Goal: Check status: Check status

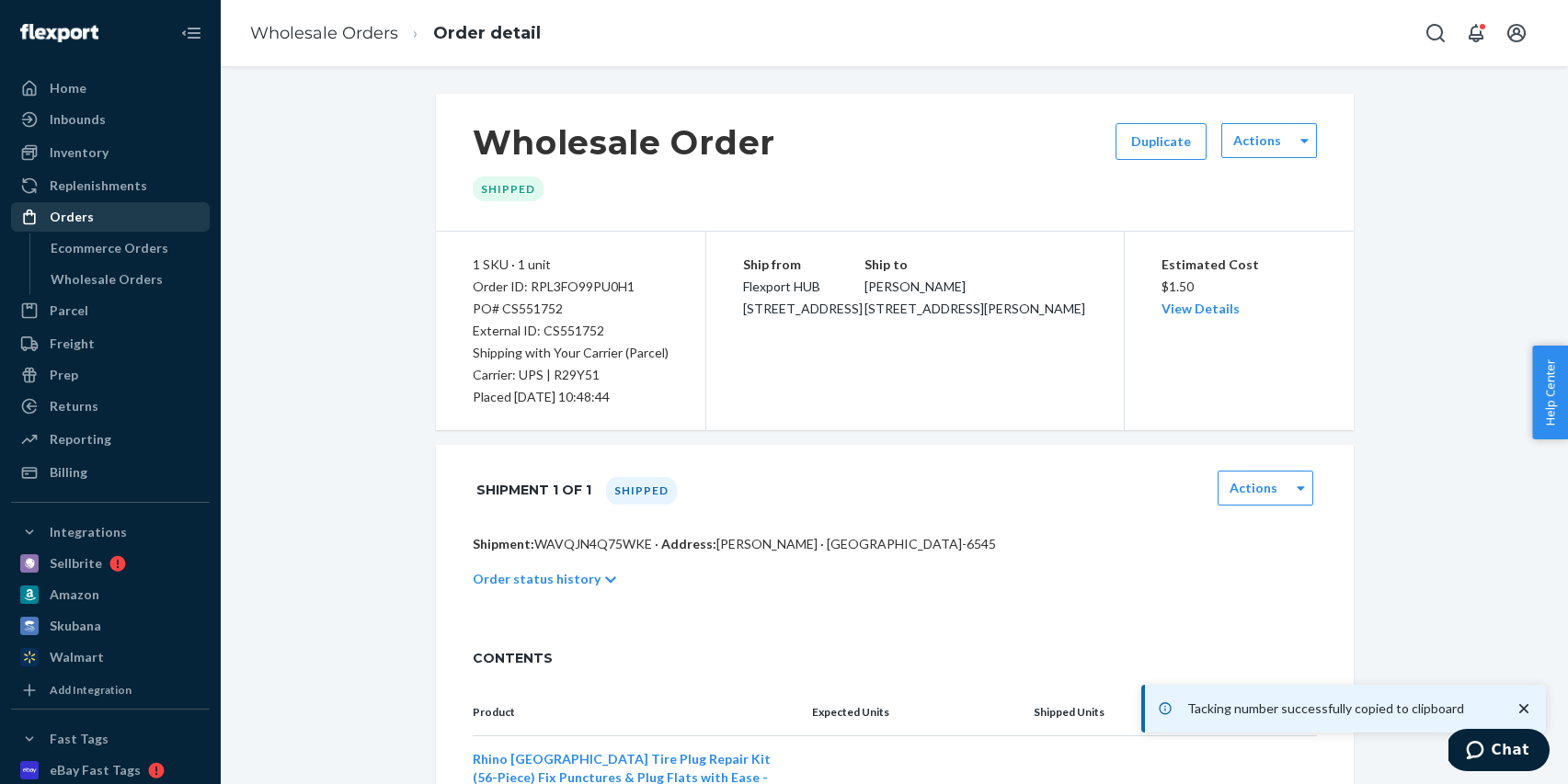
scroll to position [294, 0]
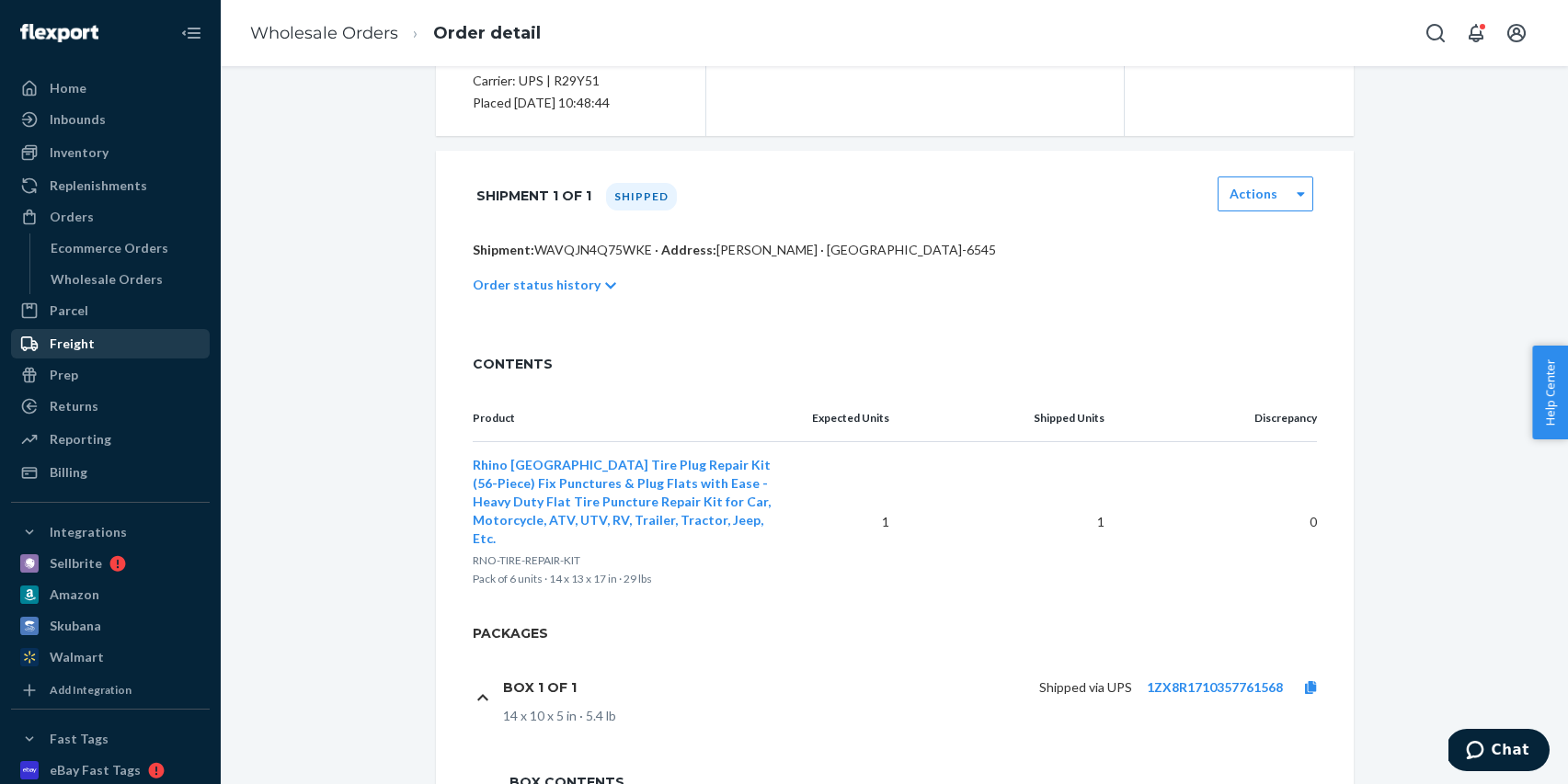
click at [121, 352] on div "Freight" at bounding box center [111, 344] width 195 height 26
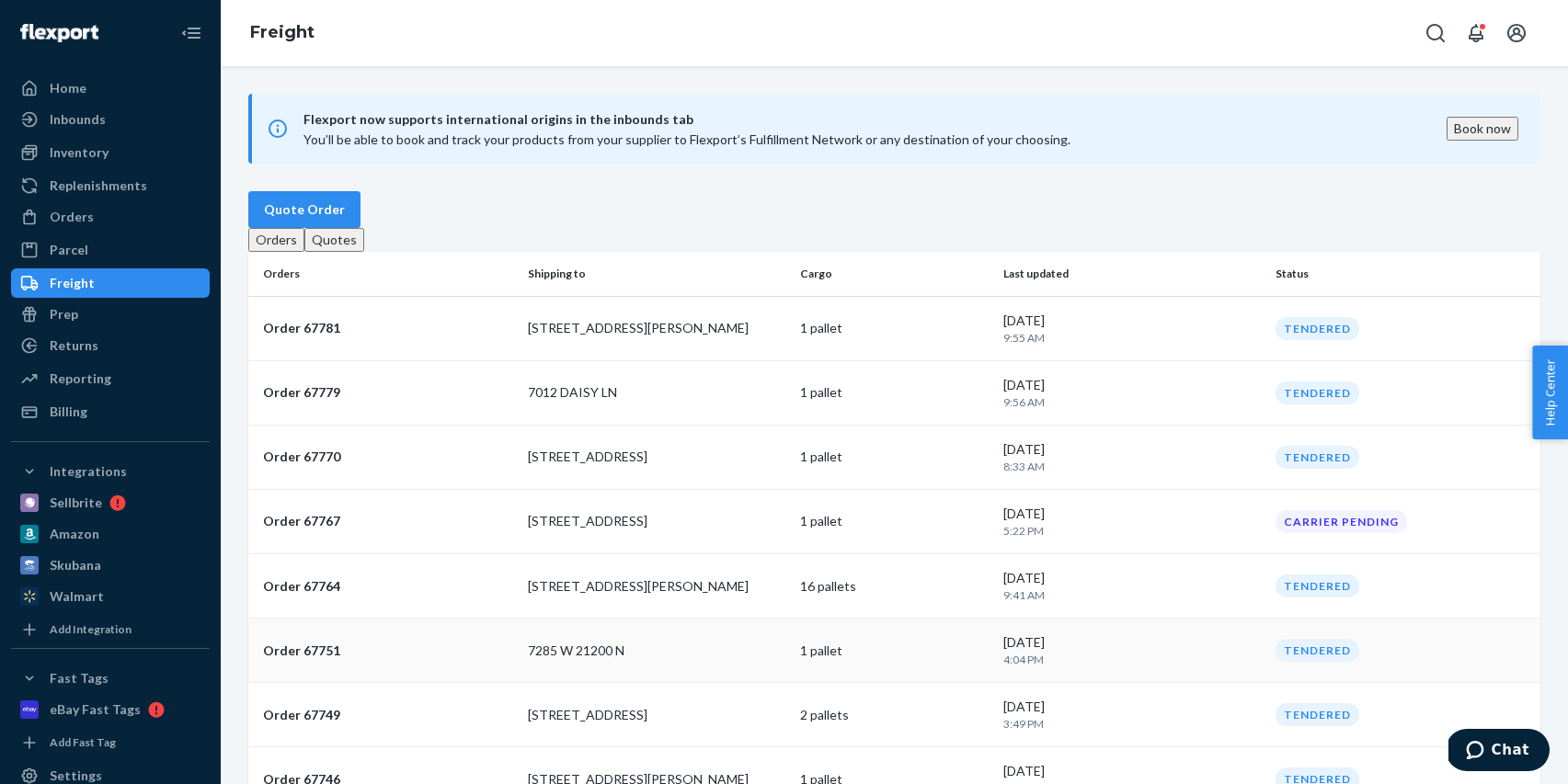
click at [696, 678] on td "7285 W 21200 N" at bounding box center [657, 650] width 272 height 64
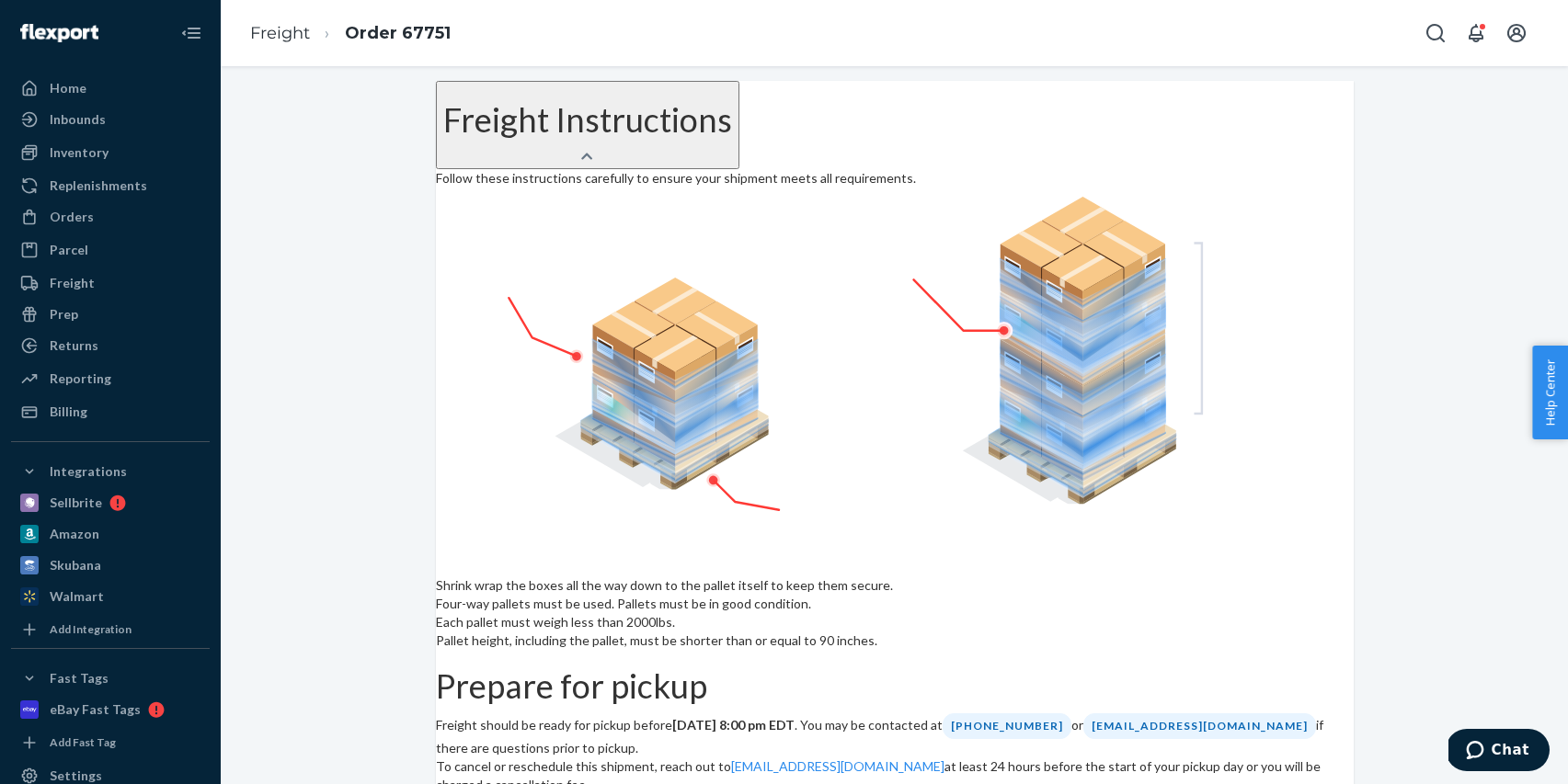
scroll to position [1022, 0]
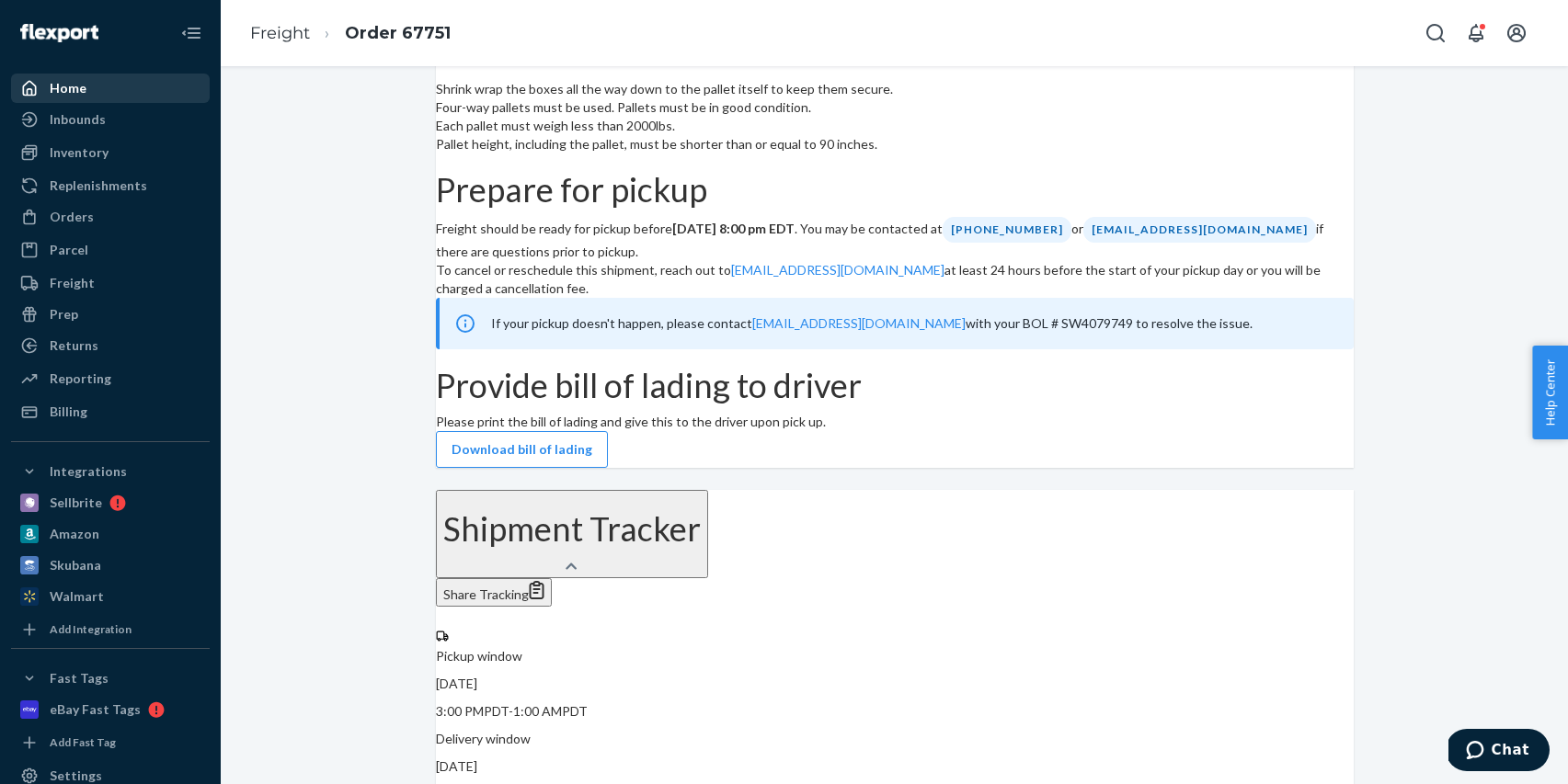
click at [153, 86] on div "Home" at bounding box center [111, 88] width 195 height 26
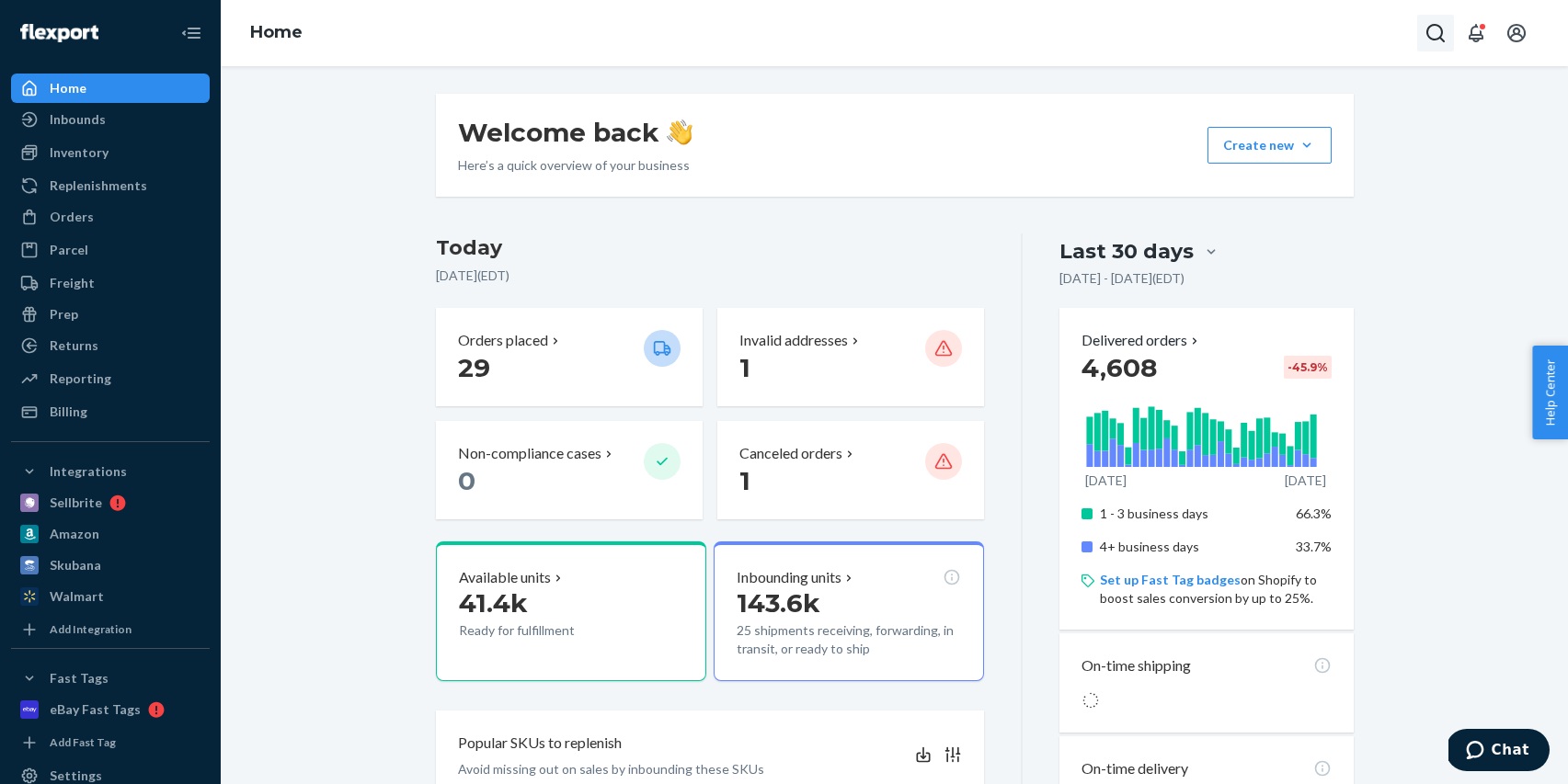
click at [1453, 36] on button "Open Search Box" at bounding box center [1435, 33] width 37 height 37
click at [1472, 37] on icon "Open notifications" at bounding box center [1476, 33] width 22 height 22
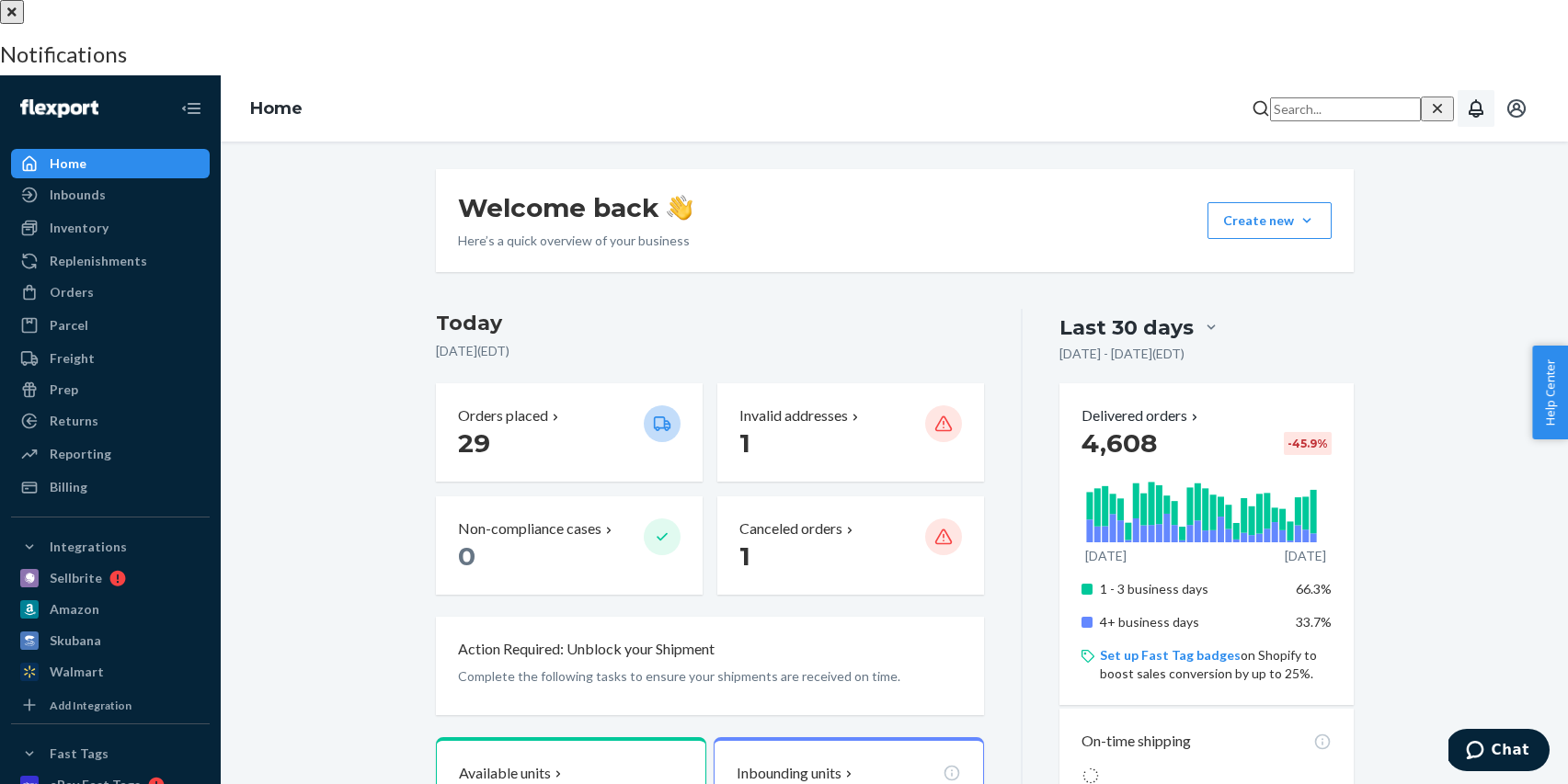
click at [24, 24] on button "close" at bounding box center [12, 12] width 24 height 24
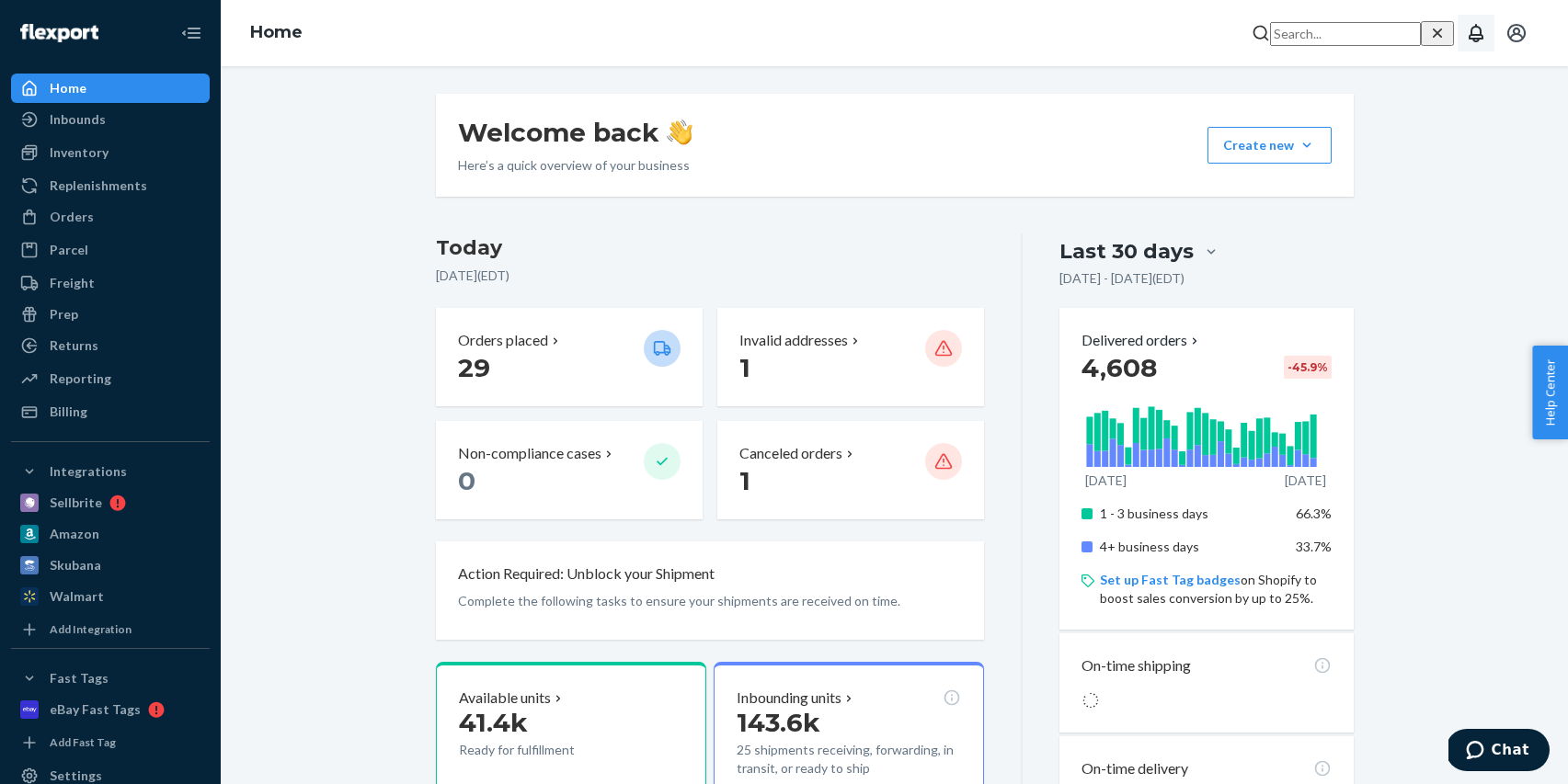
click at [1116, 70] on div "Welcome back Here’s a quick overview of your business Create new Create new inb…" at bounding box center [894, 425] width 1347 height 718
click at [1435, 39] on icon "Close Search" at bounding box center [1437, 33] width 19 height 19
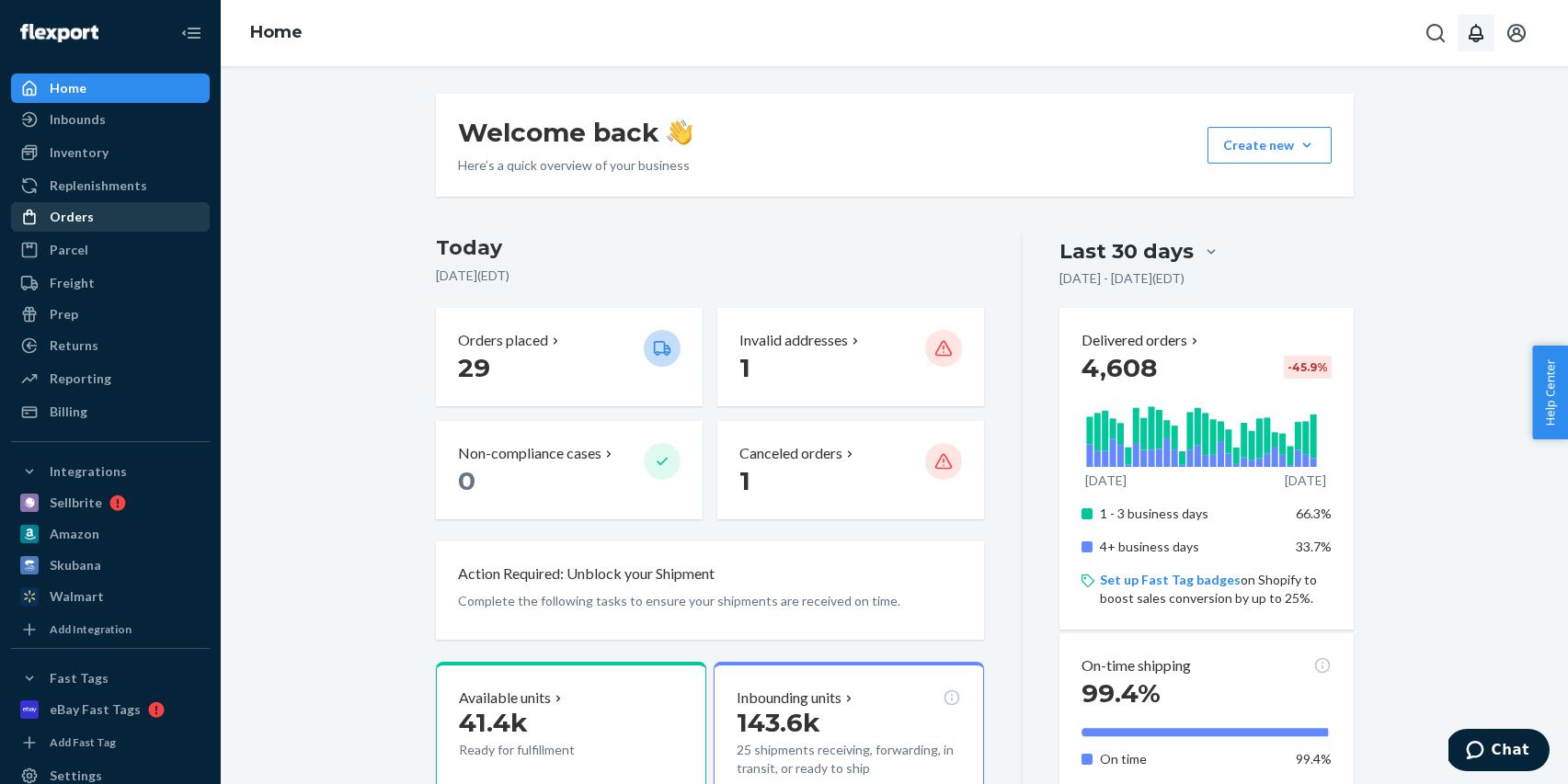
click at [113, 216] on div "Orders" at bounding box center [111, 217] width 195 height 26
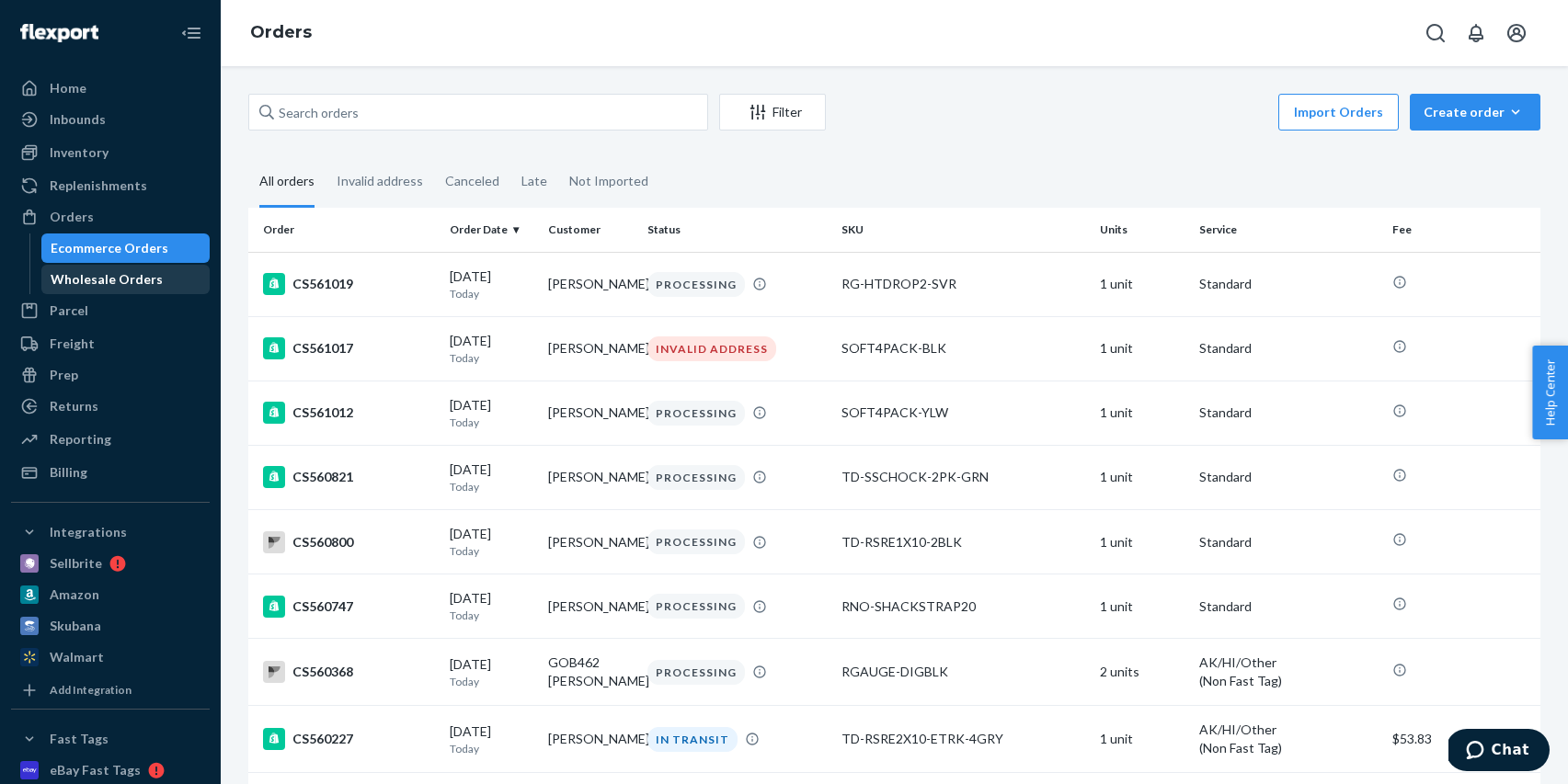
click at [107, 277] on div "Wholesale Orders" at bounding box center [106, 280] width 113 height 19
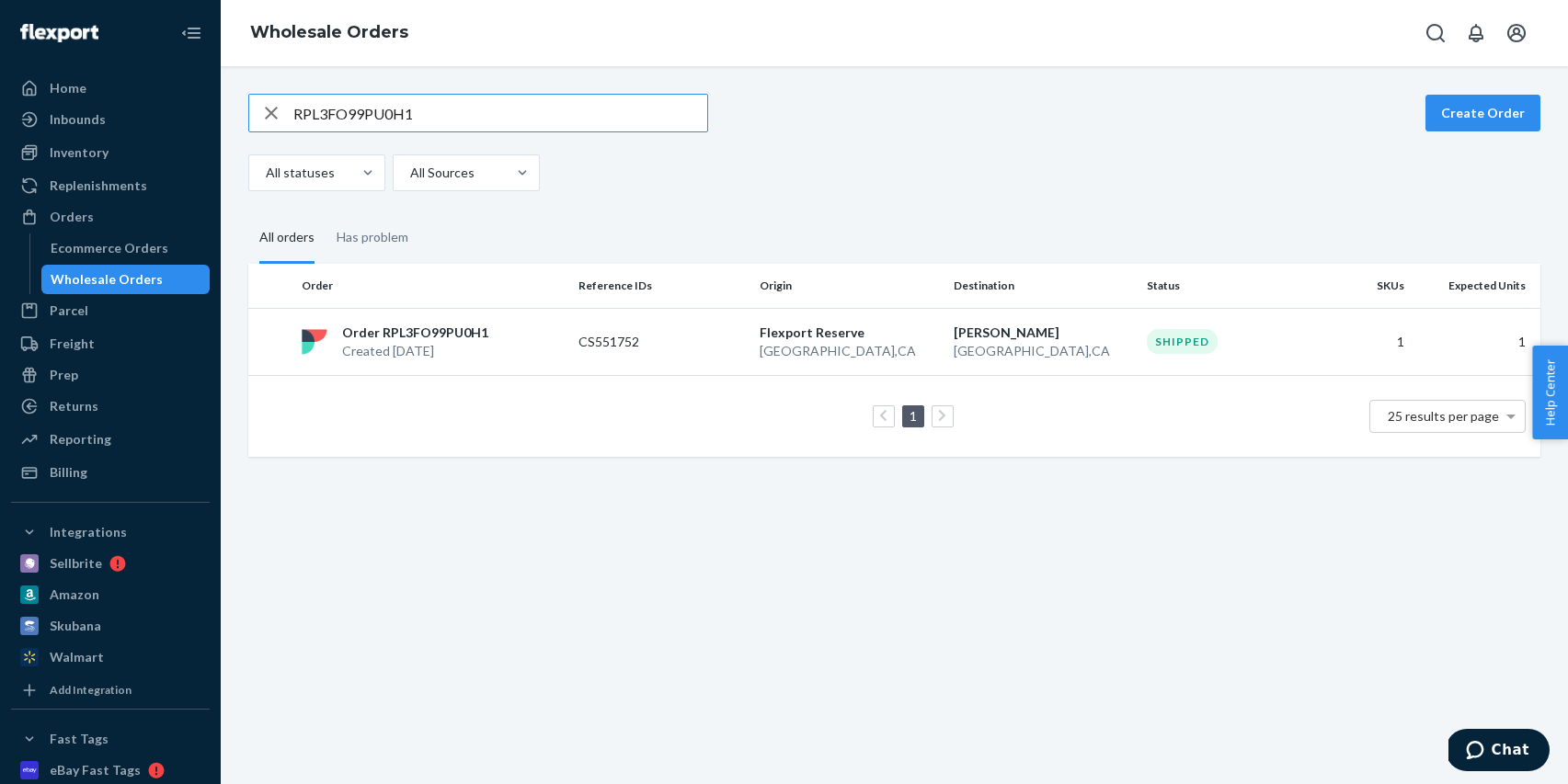
click at [263, 113] on icon "button" at bounding box center [272, 113] width 22 height 37
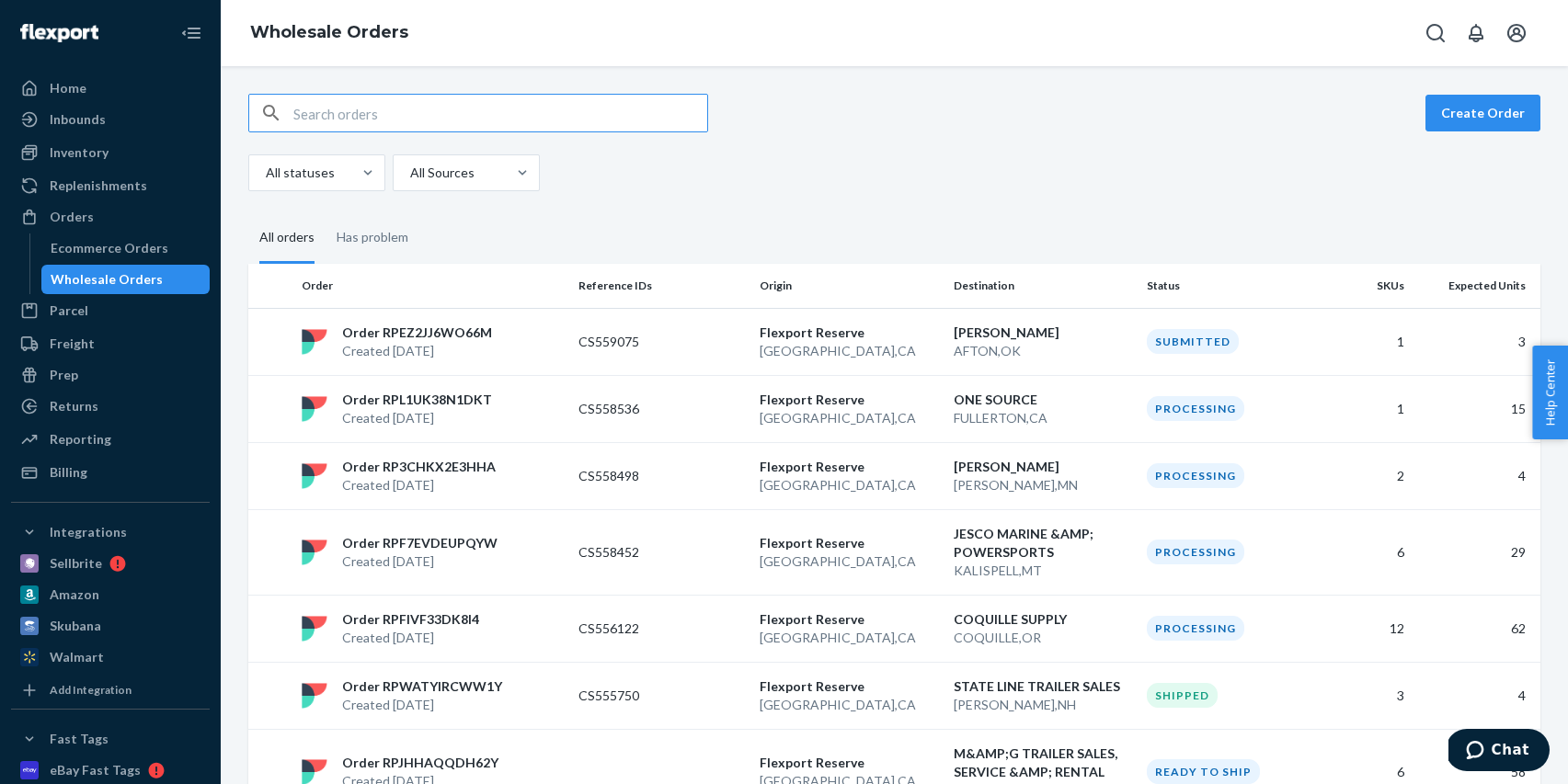
click at [405, 119] on input "text" at bounding box center [499, 113] width 414 height 37
drag, startPoint x: 52, startPoint y: 86, endPoint x: 54, endPoint y: 73, distance: 13.2
click at [52, 86] on div "Home" at bounding box center [68, 88] width 37 height 19
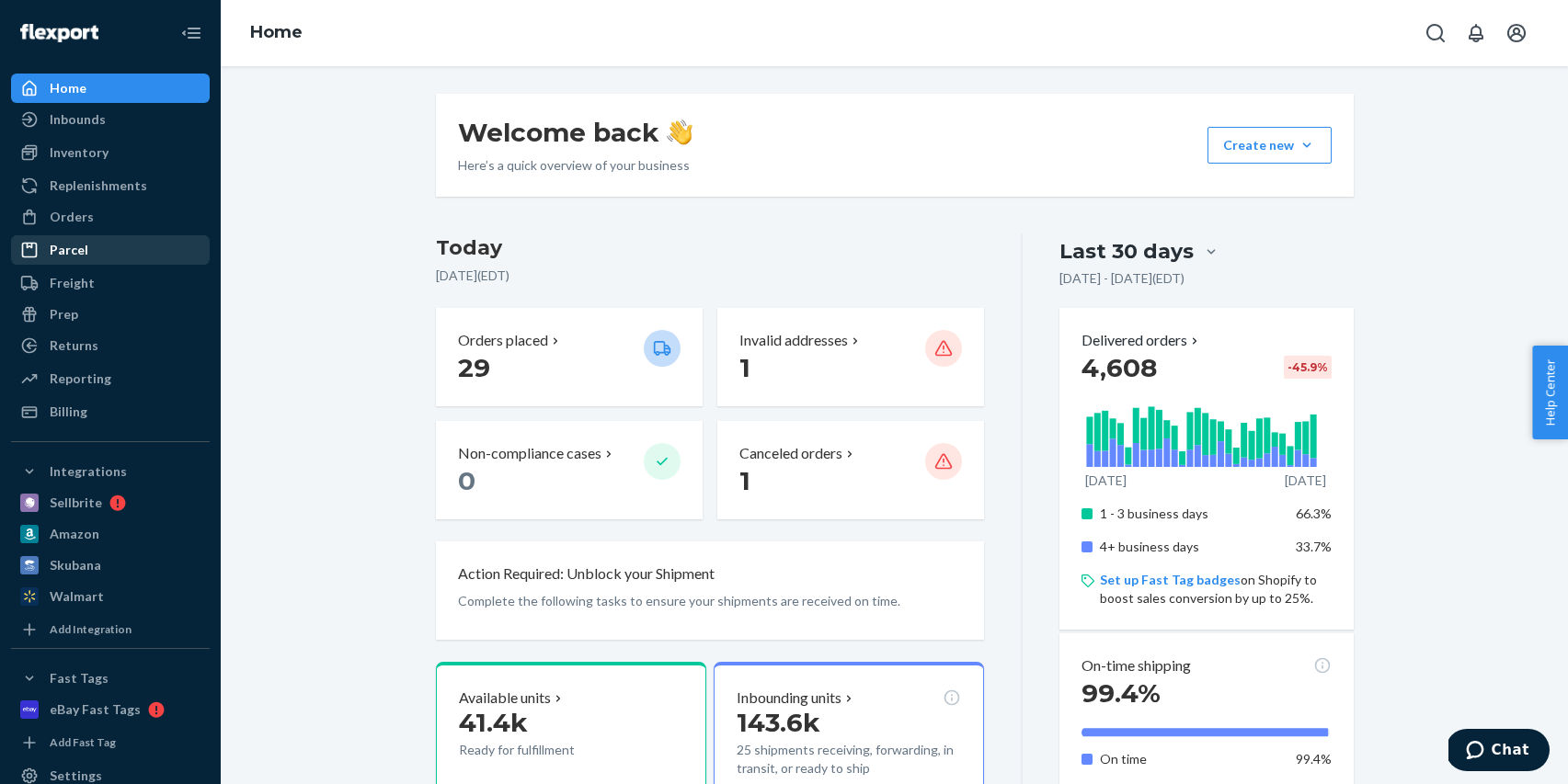
click at [82, 223] on div "Orders" at bounding box center [71, 217] width 44 height 19
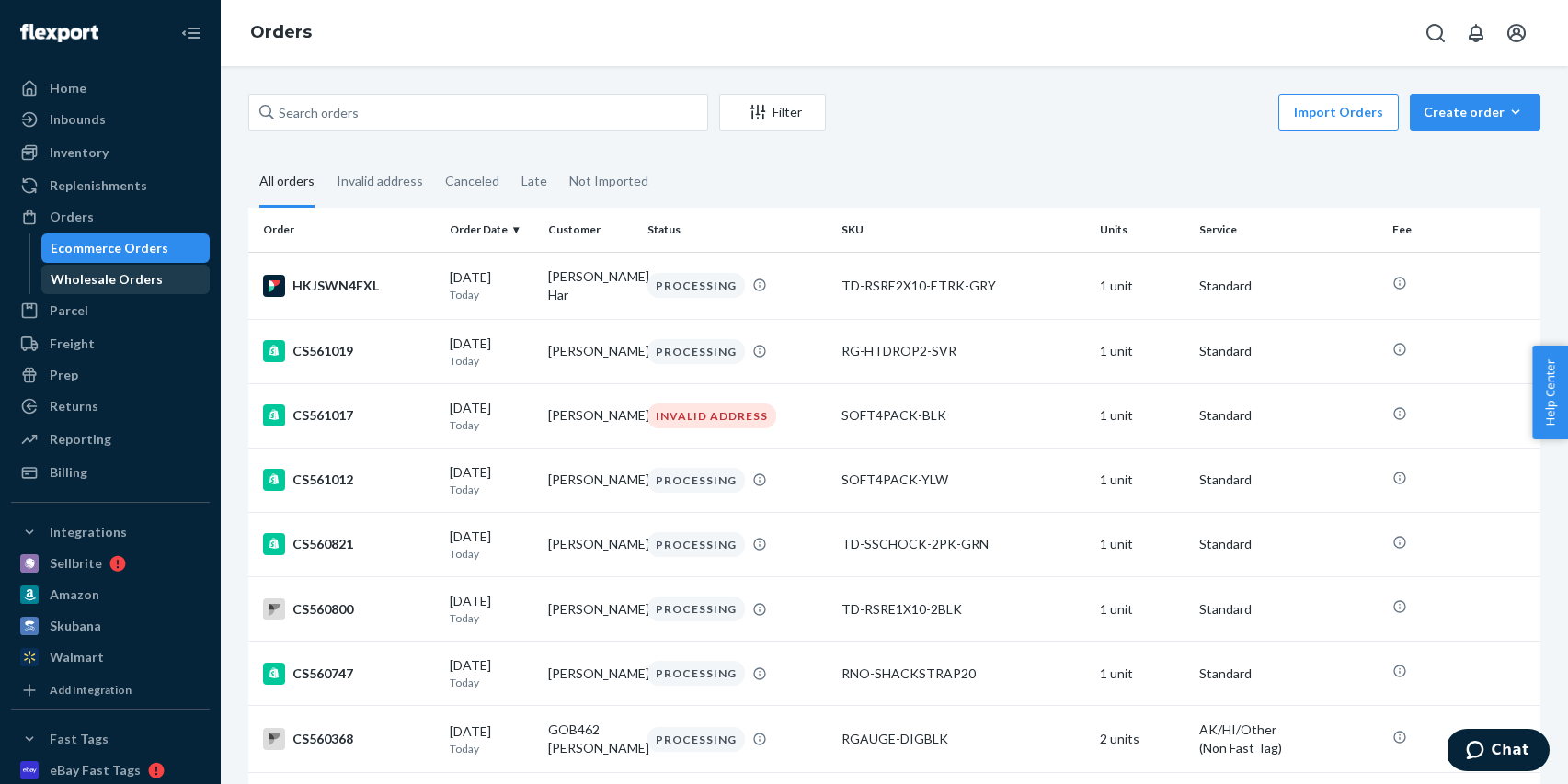
click at [95, 280] on div "Wholesale Orders" at bounding box center [106, 280] width 113 height 19
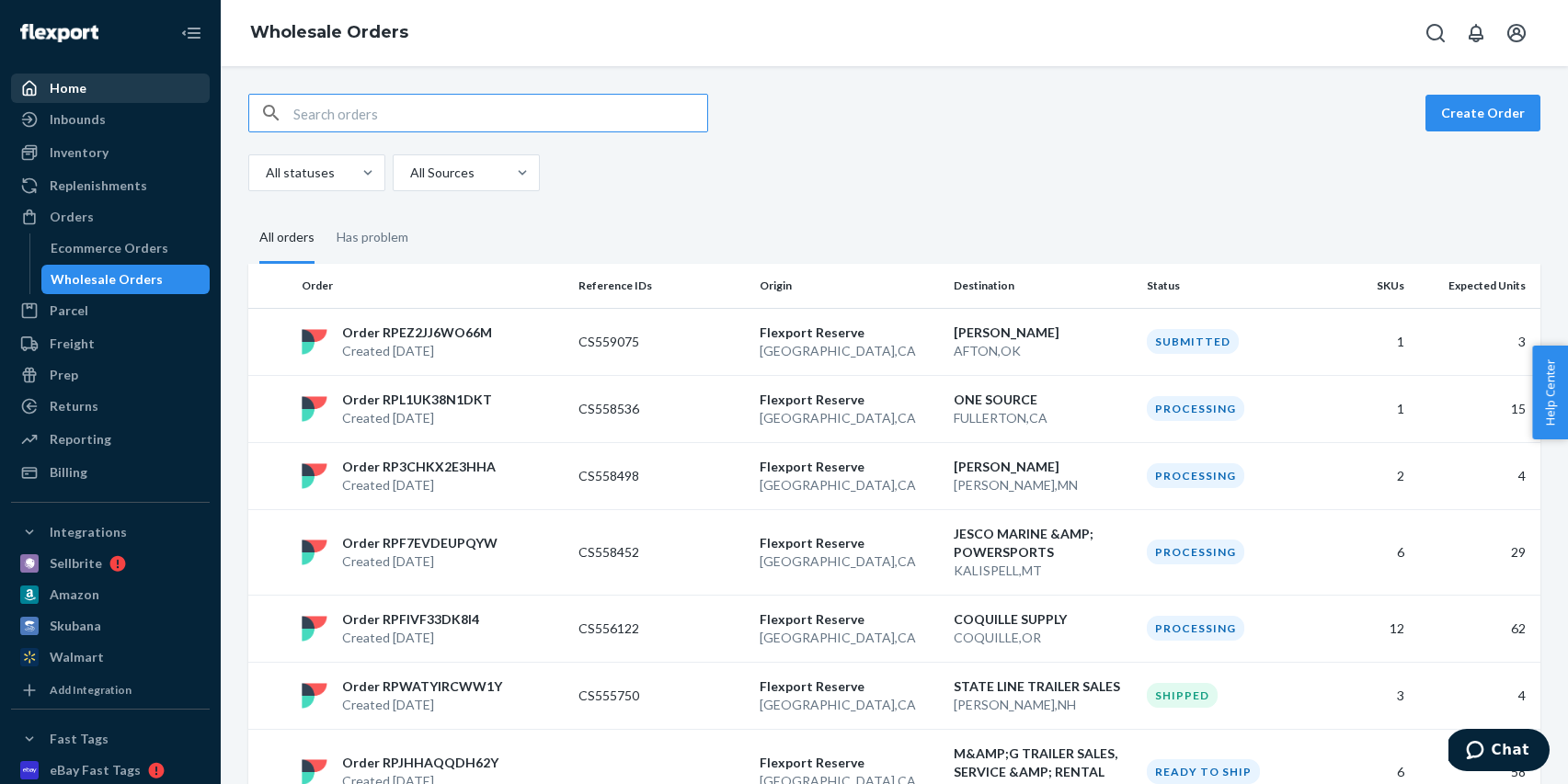
click at [140, 85] on div "Home" at bounding box center [111, 88] width 195 height 26
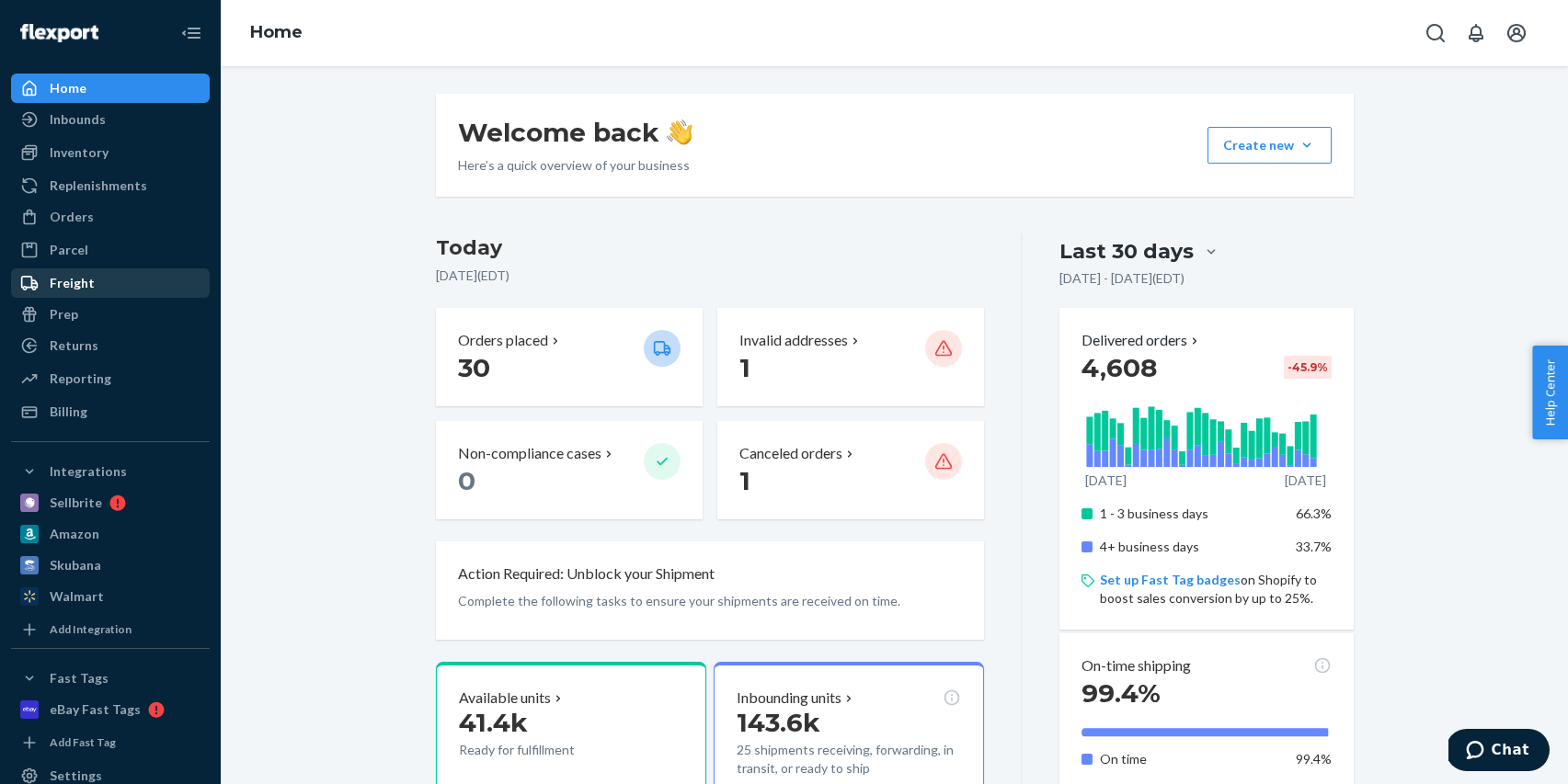
click at [111, 277] on div "Freight" at bounding box center [111, 284] width 195 height 26
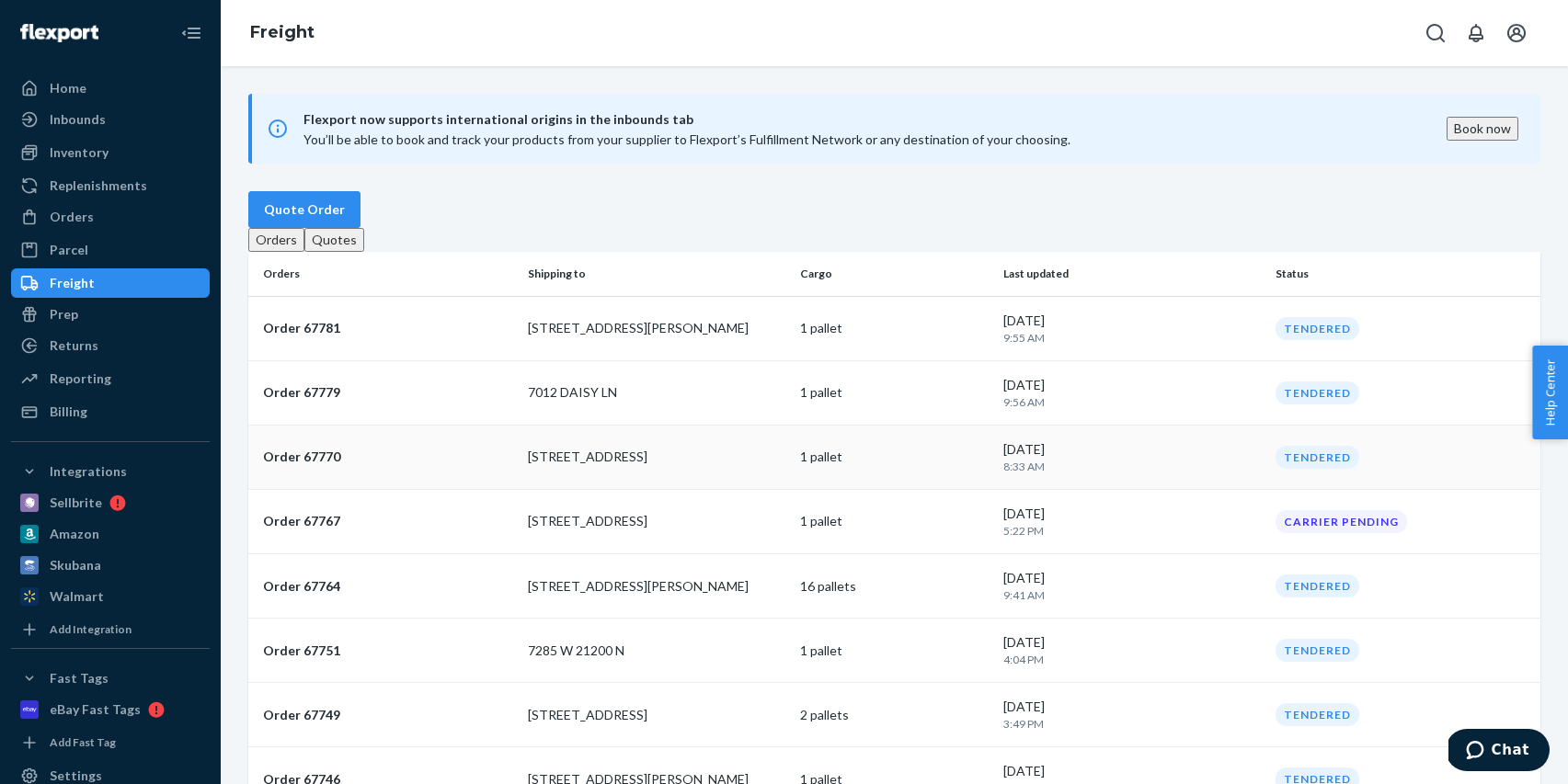
click at [756, 466] on p "[STREET_ADDRESS]" at bounding box center [656, 457] width 258 height 19
click at [756, 494] on div "Flexport now supports international origins in the inbounds tab You’ll be able …" at bounding box center [894, 425] width 1347 height 718
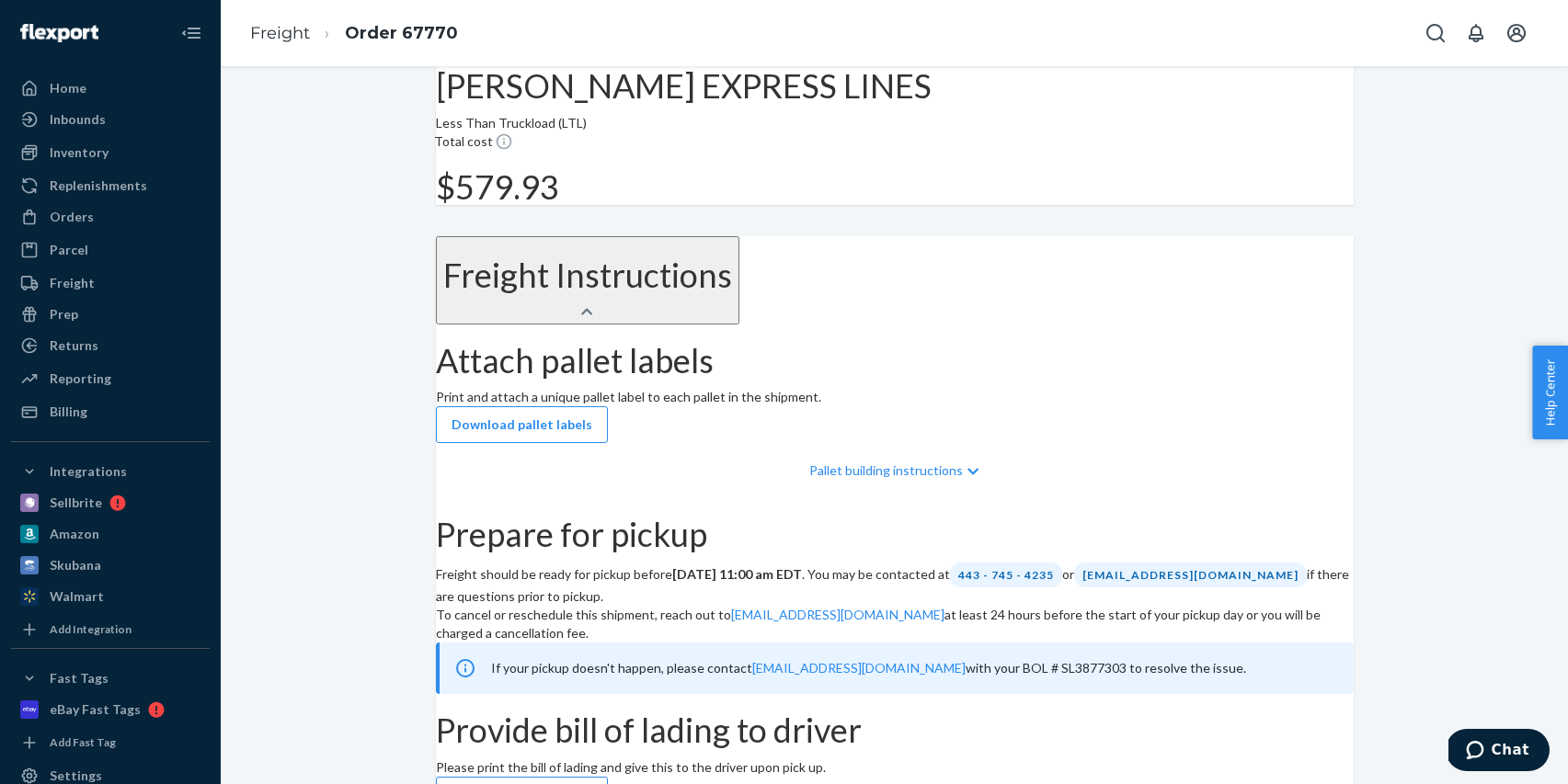
scroll to position [832, 0]
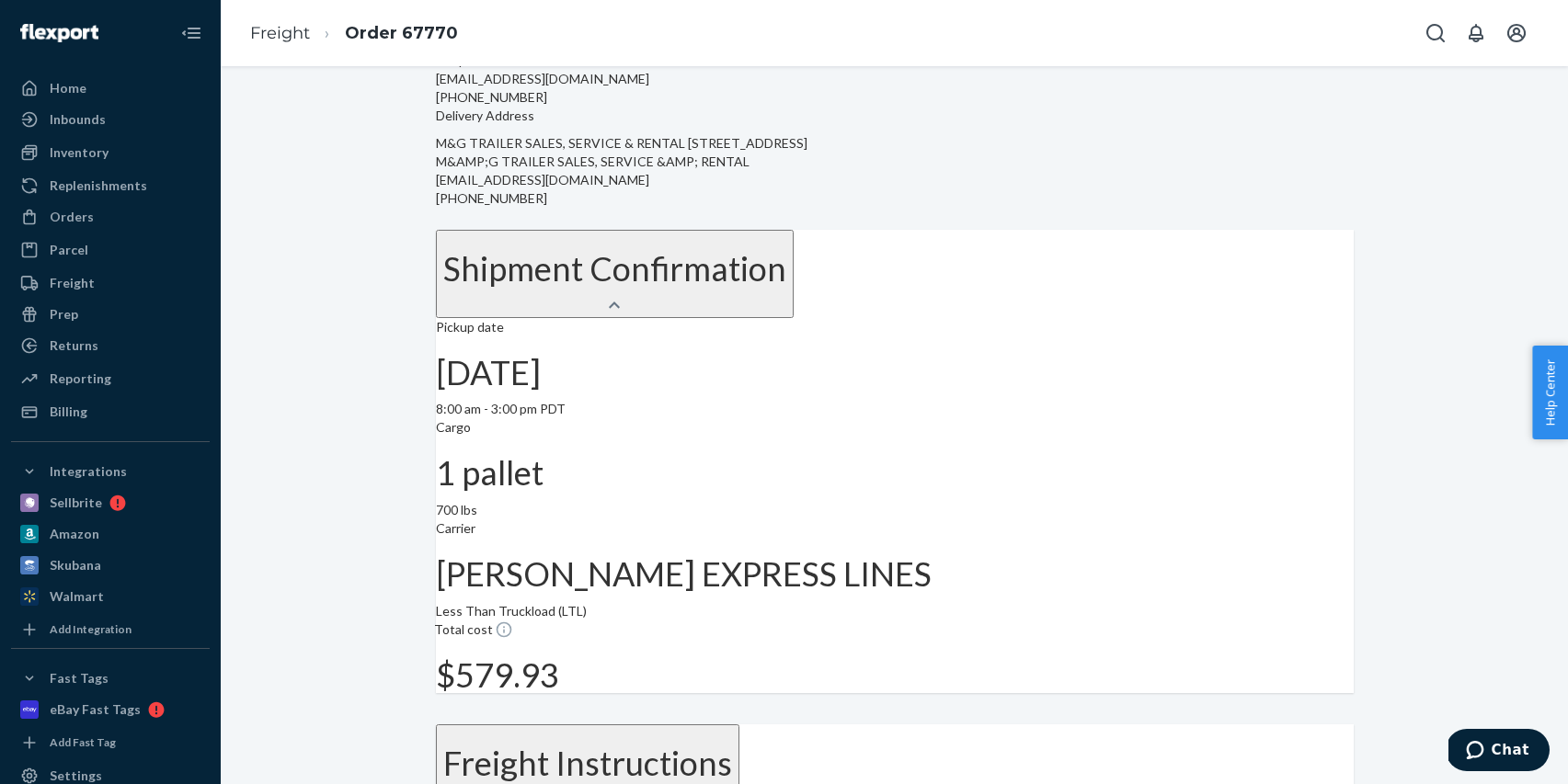
scroll to position [0, 0]
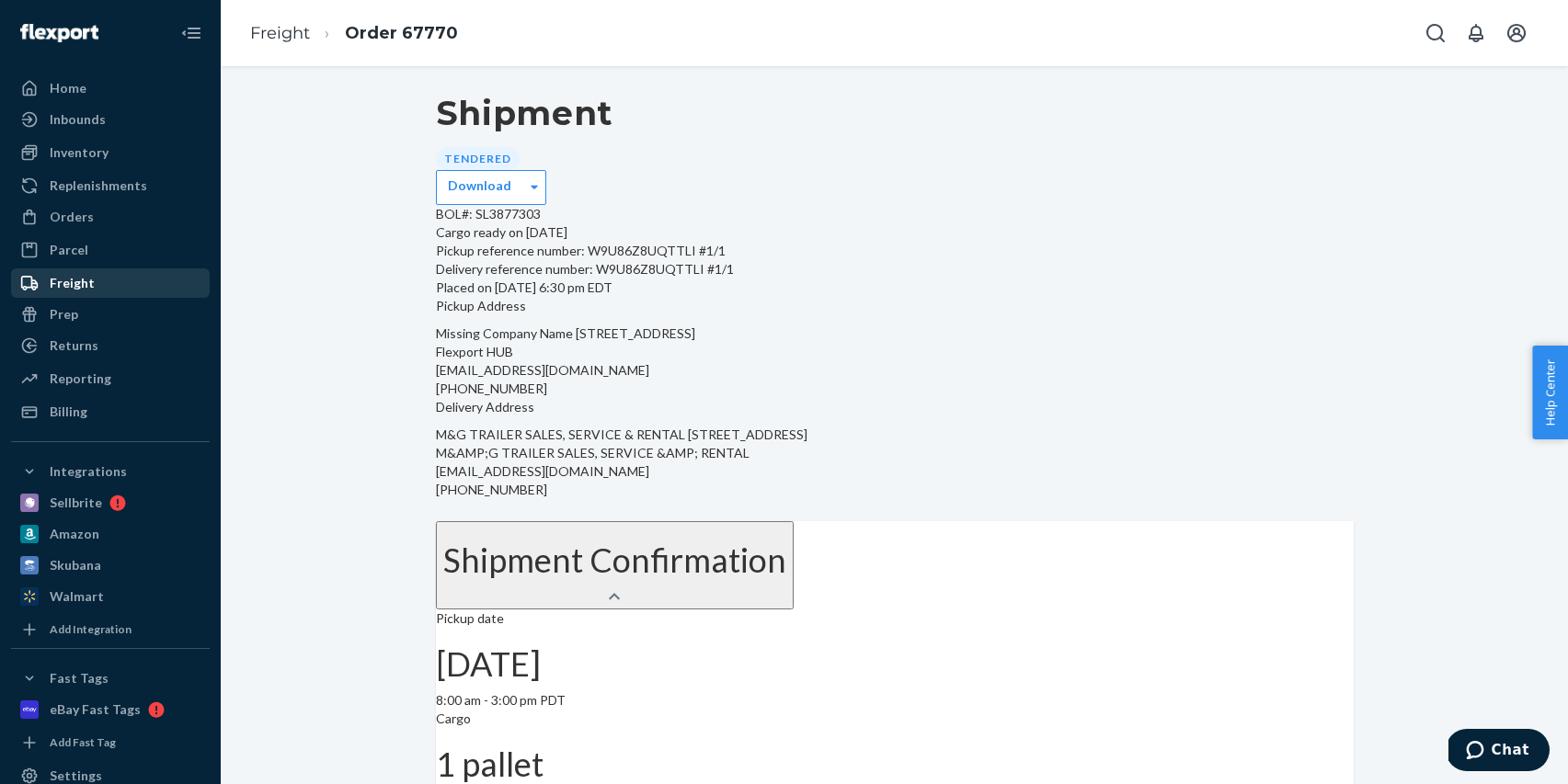
click at [91, 276] on div "Freight" at bounding box center [111, 284] width 195 height 26
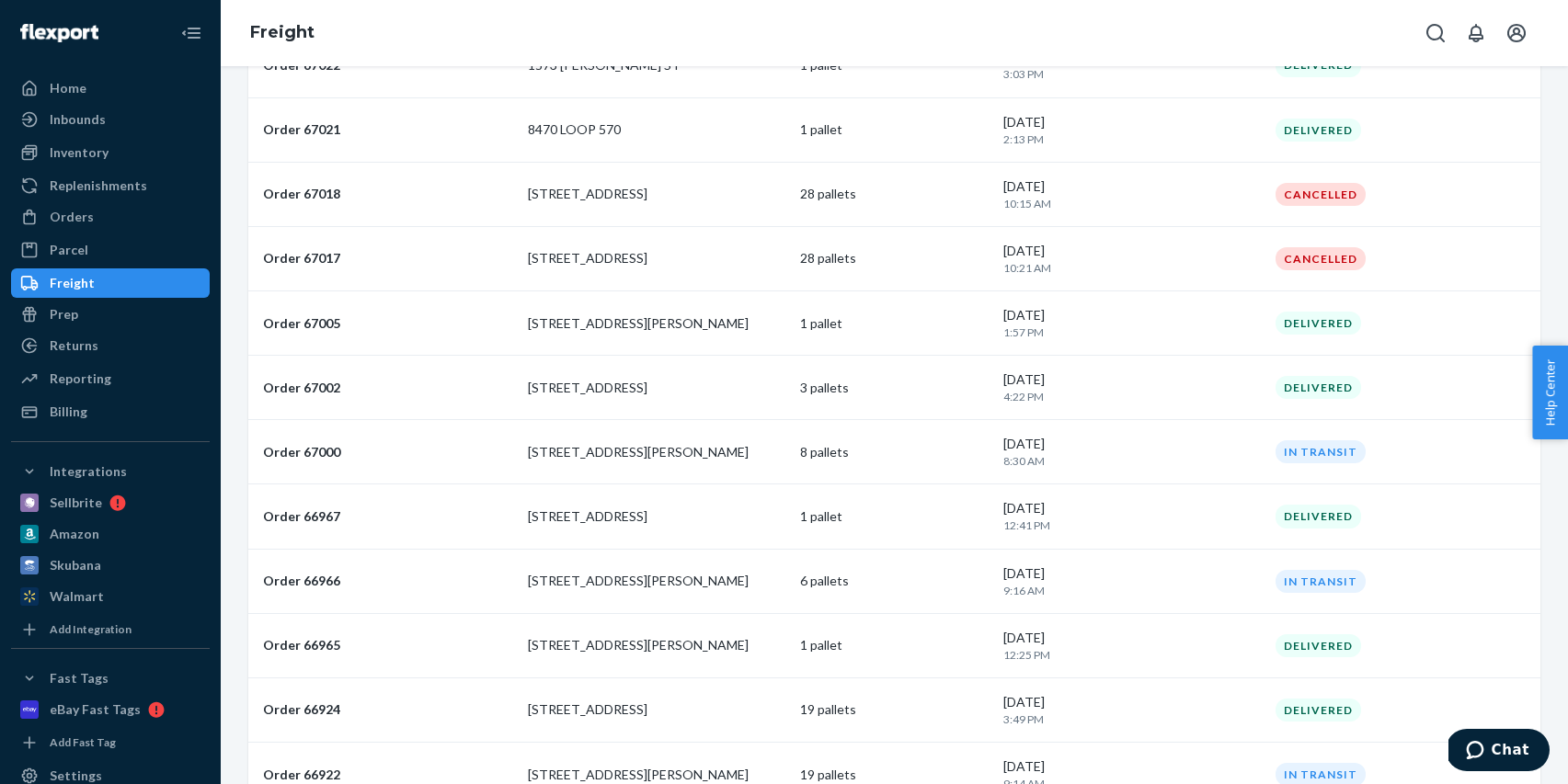
scroll to position [70, 0]
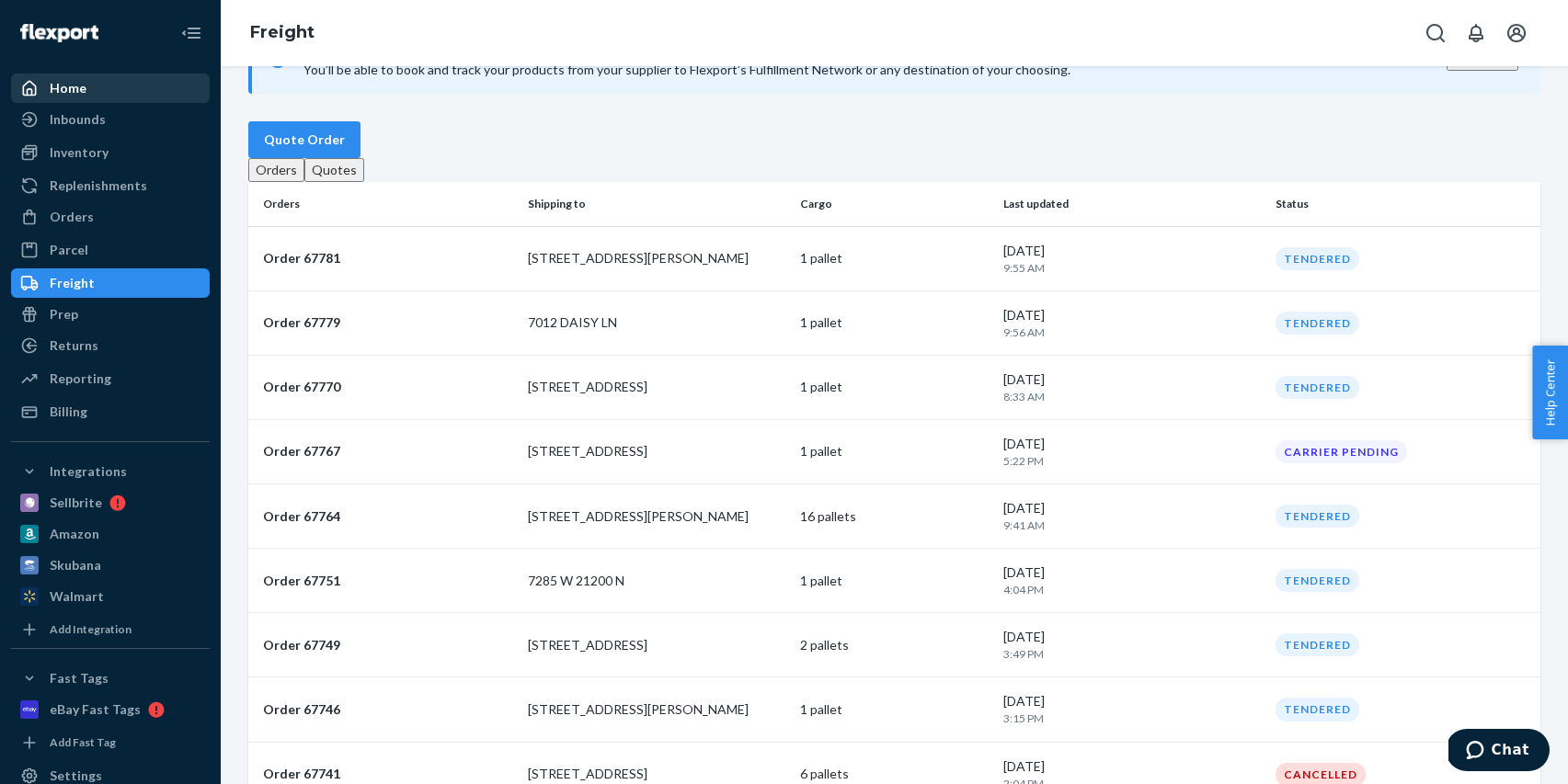
click at [130, 90] on div "Home" at bounding box center [111, 88] width 195 height 26
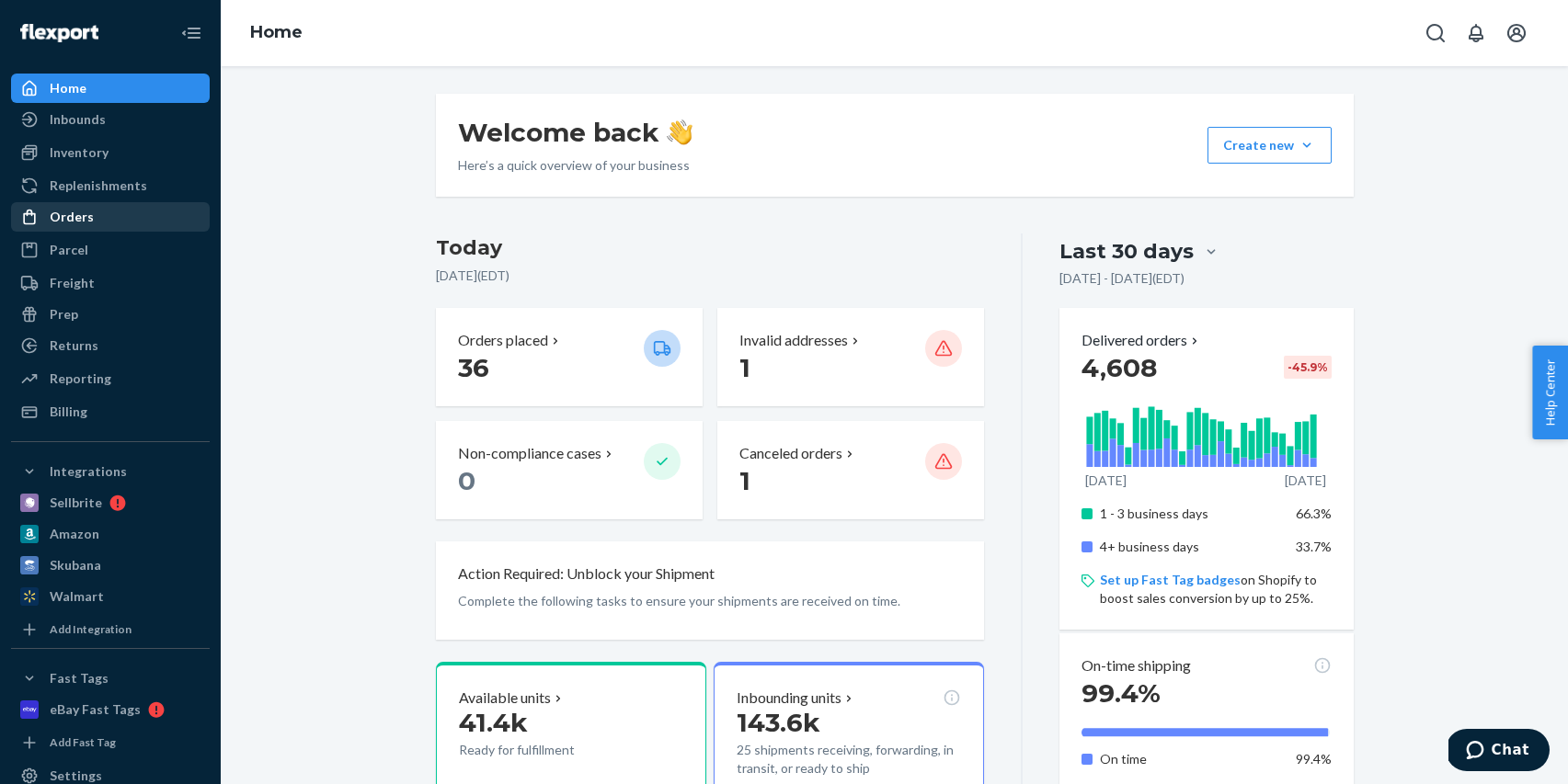
click at [111, 219] on div "Orders" at bounding box center [111, 217] width 195 height 26
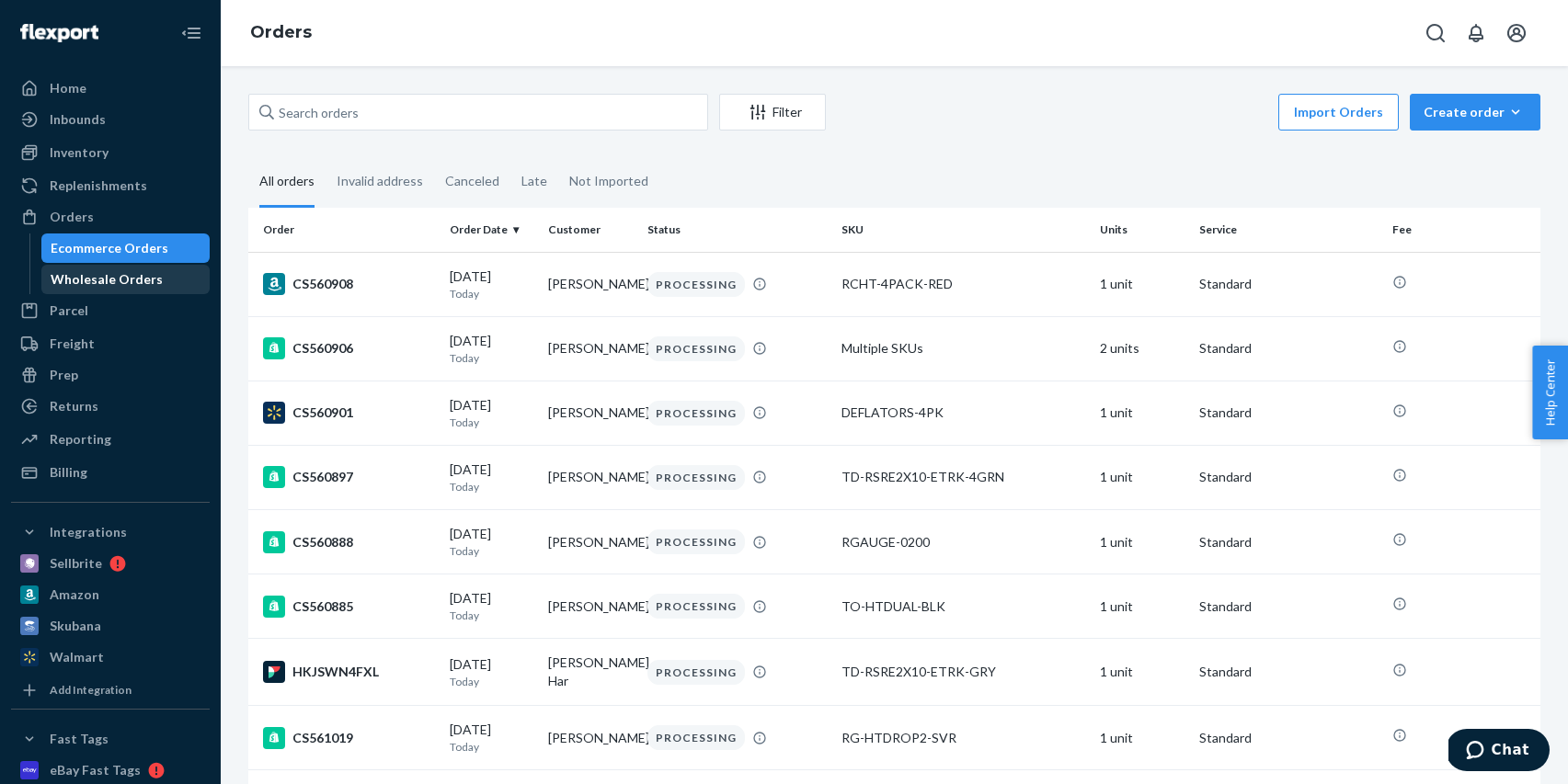
click at [107, 274] on div "Wholesale Orders" at bounding box center [106, 280] width 113 height 19
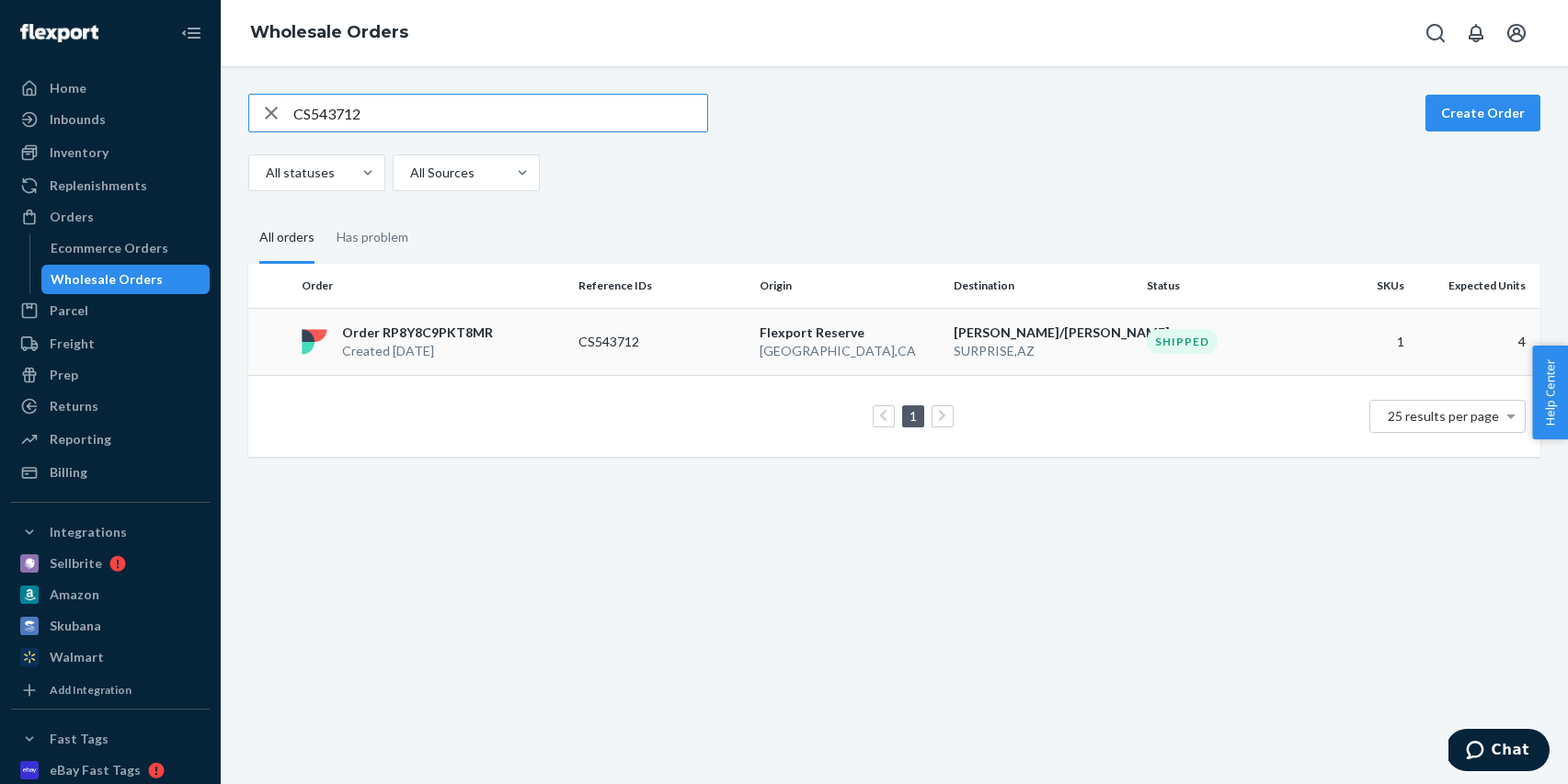
type input "CS543712"
click at [674, 346] on p "CS543712" at bounding box center [652, 342] width 147 height 19
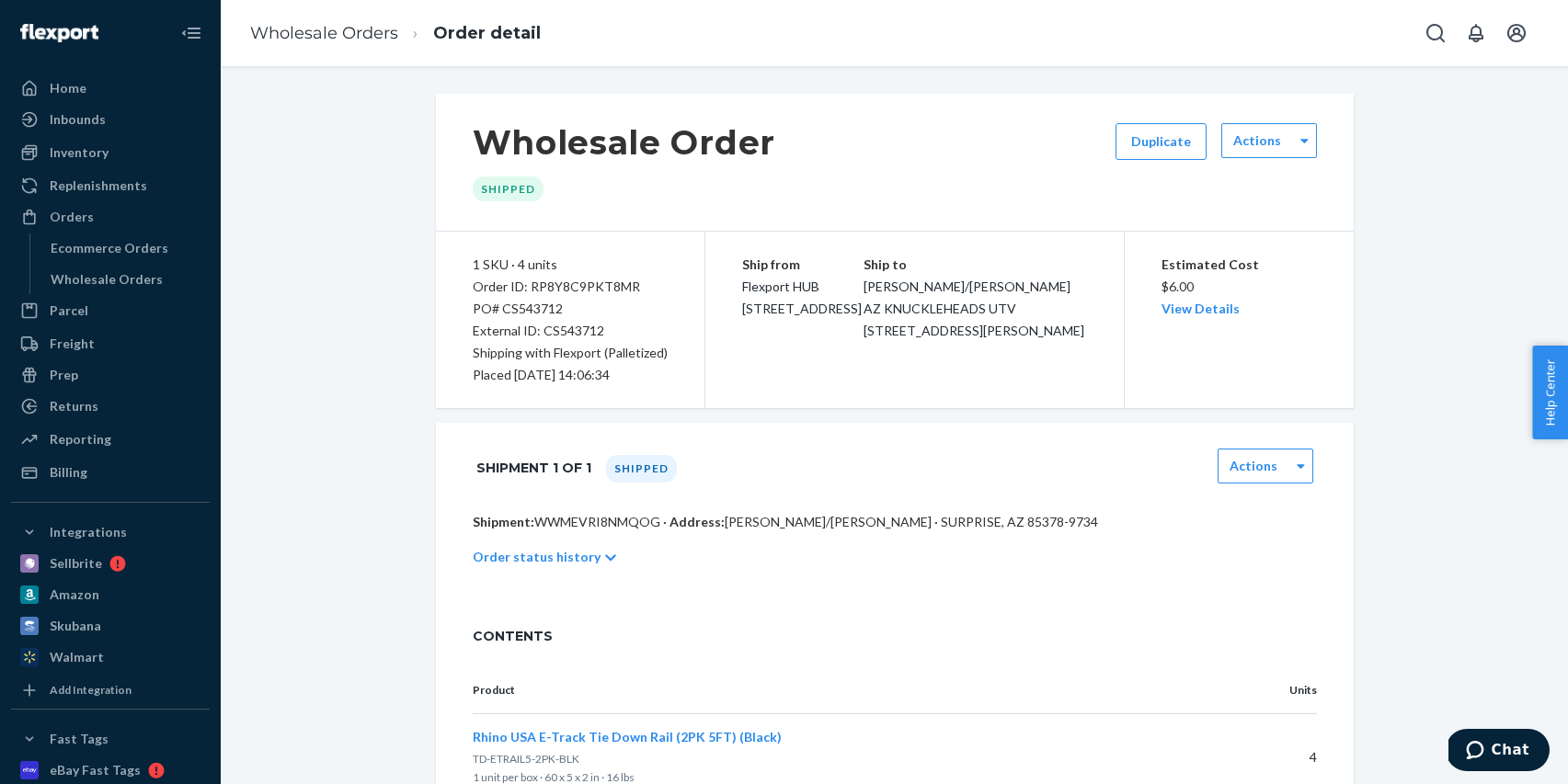
click at [574, 562] on p "Order status history" at bounding box center [536, 557] width 127 height 19
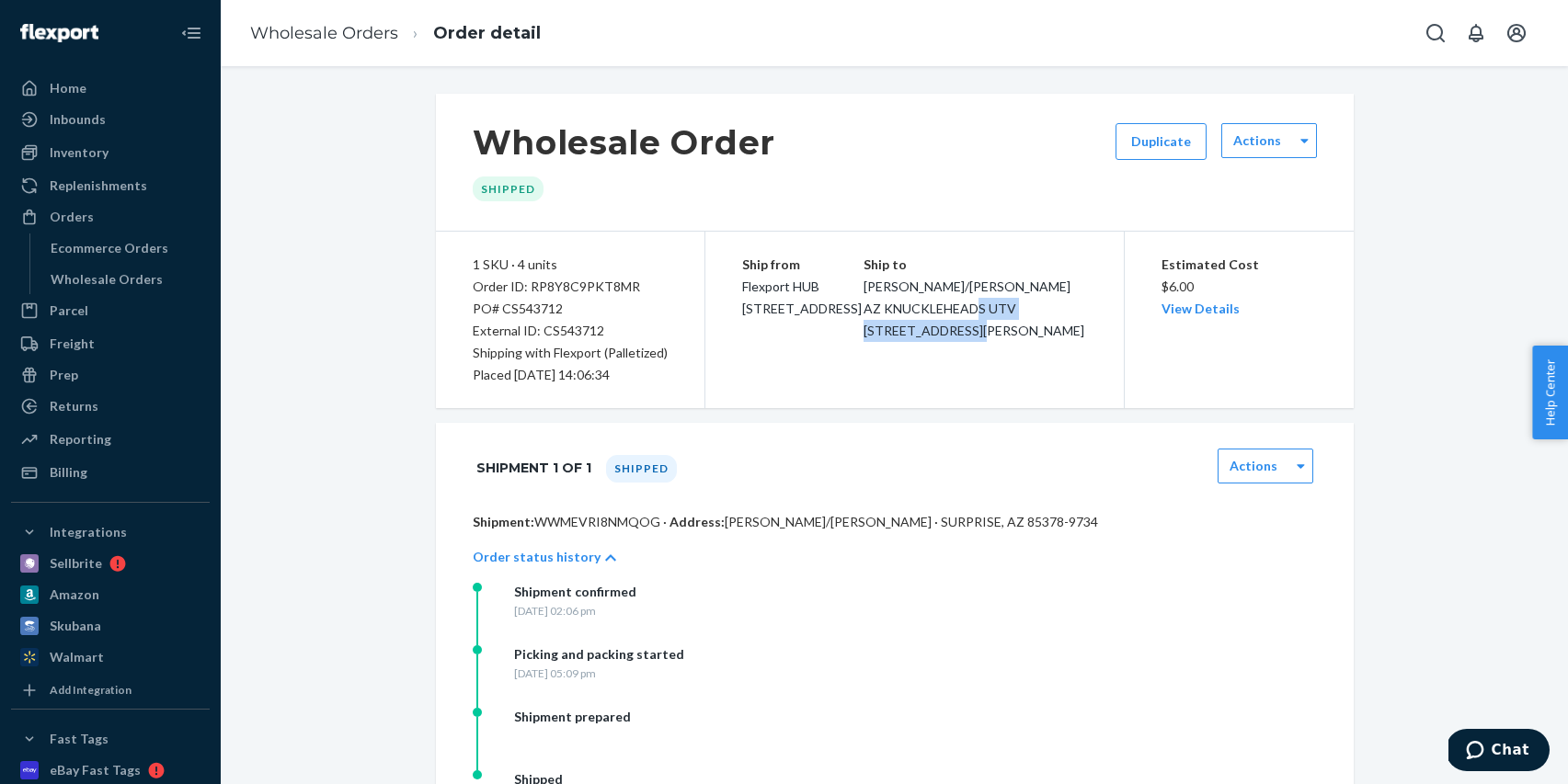
drag, startPoint x: 908, startPoint y: 332, endPoint x: 1066, endPoint y: 322, distance: 158.3
click at [1066, 322] on div "Ship to [PERSON_NAME]/[PERSON_NAME] AZ KNUCKLEHEADS UTV [STREET_ADDRESS][PERSON…" at bounding box center [975, 298] width 223 height 88
copy span "[STREET_ADDRESS][PERSON_NAME]"
click at [82, 339] on div "Freight" at bounding box center [72, 344] width 45 height 19
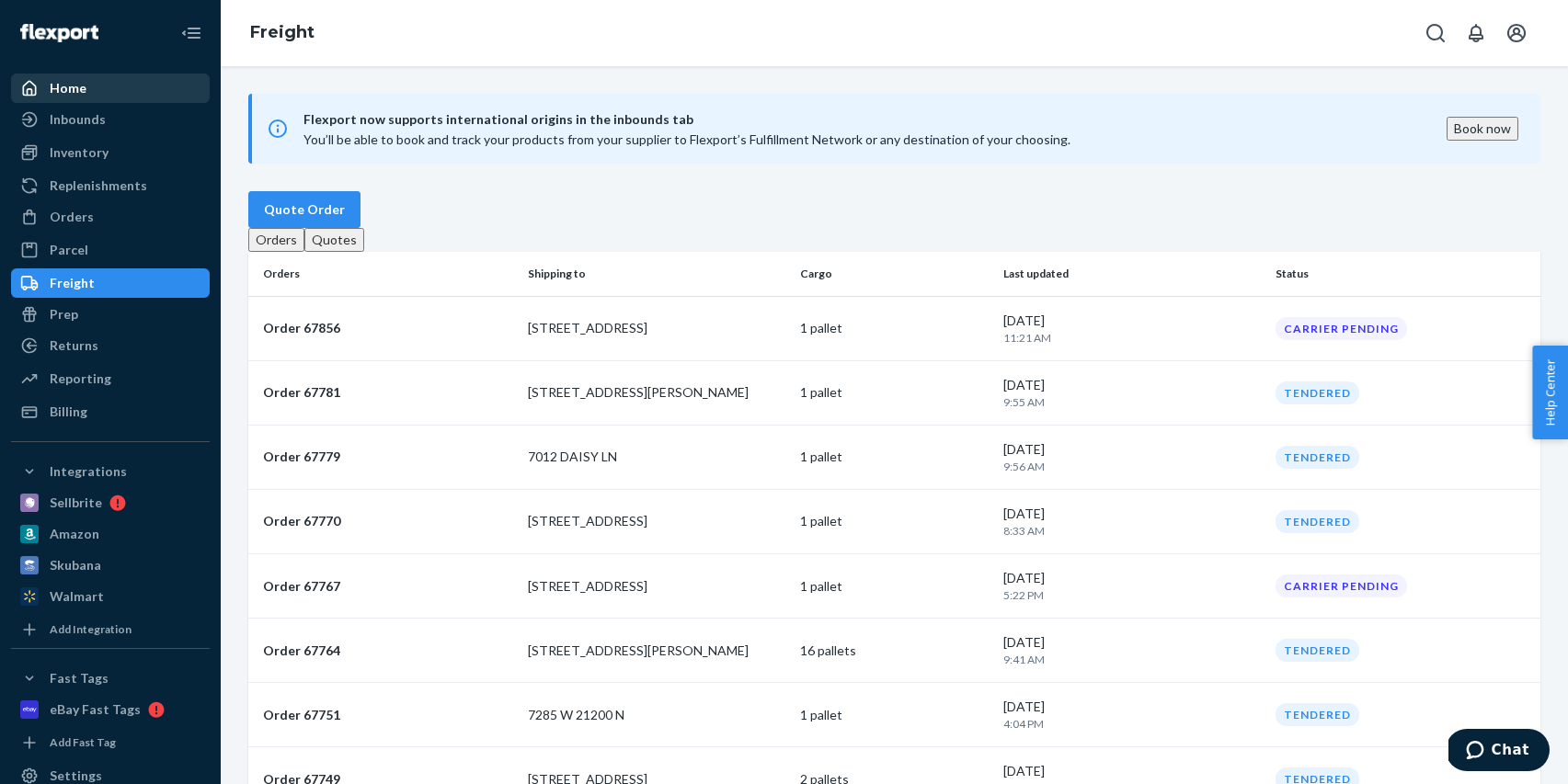
click at [114, 86] on div "Home" at bounding box center [111, 88] width 195 height 26
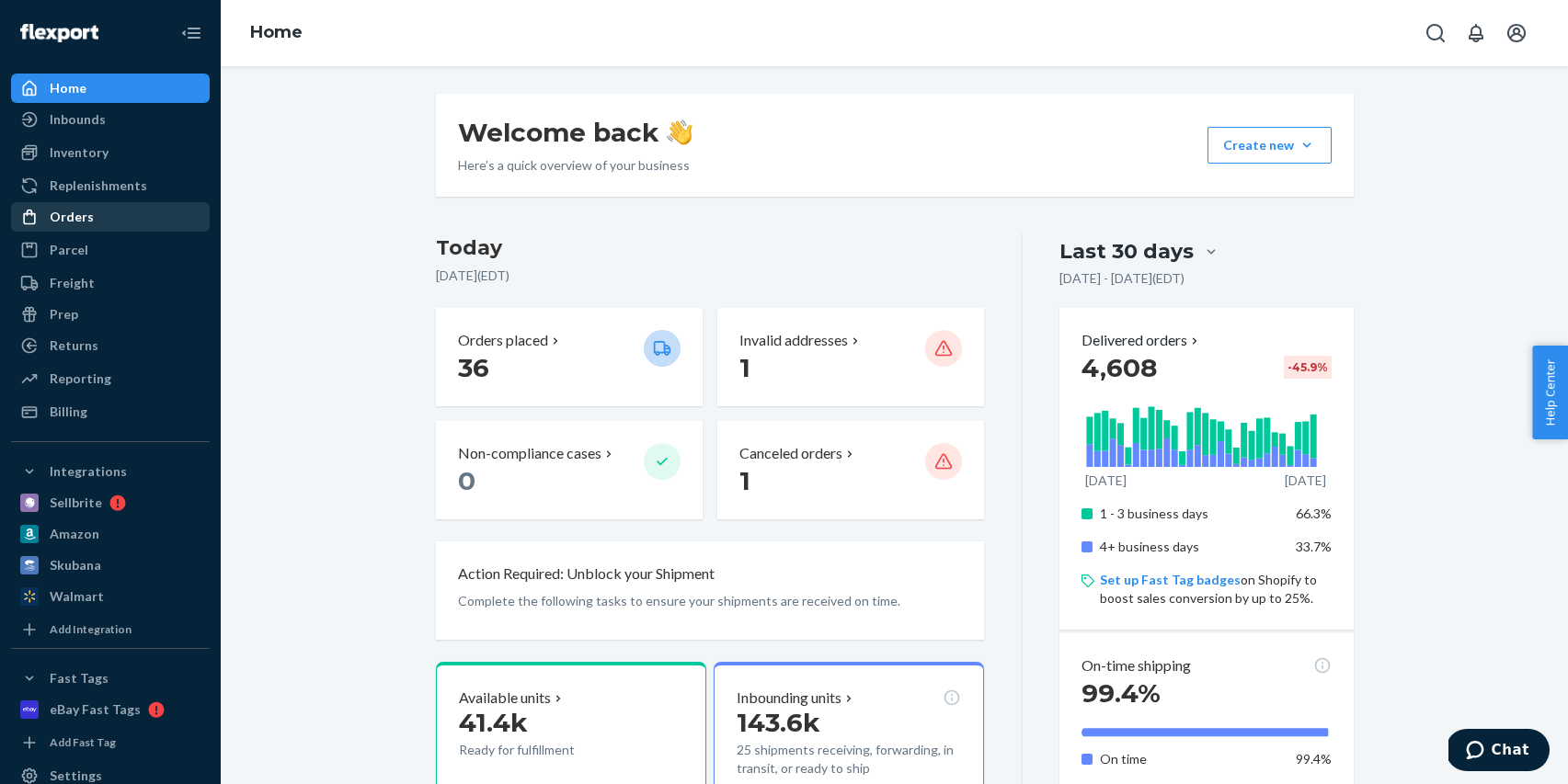
click at [70, 225] on div "Orders" at bounding box center [71, 217] width 44 height 19
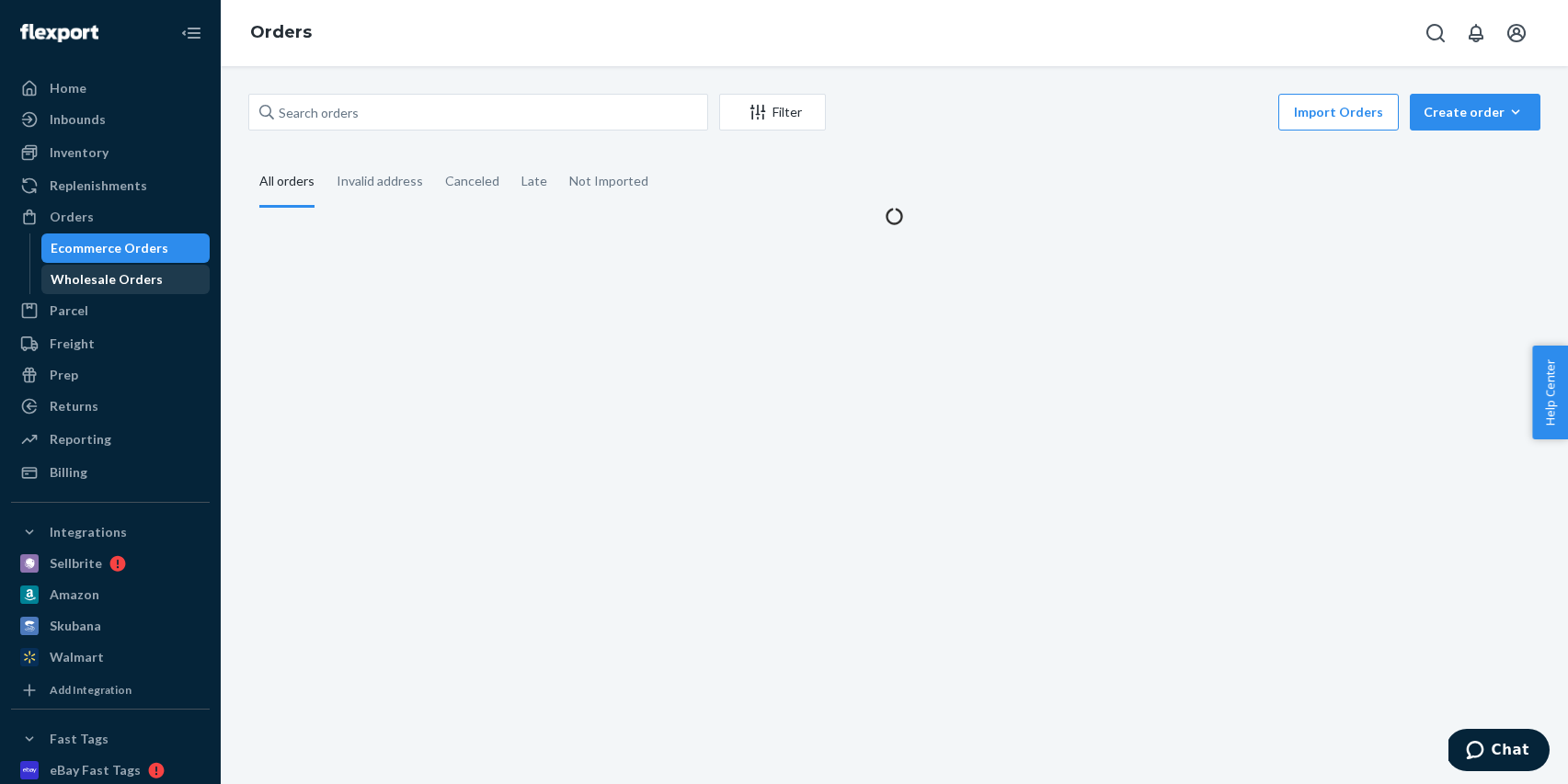
click at [141, 274] on div "Wholesale Orders" at bounding box center [106, 280] width 113 height 19
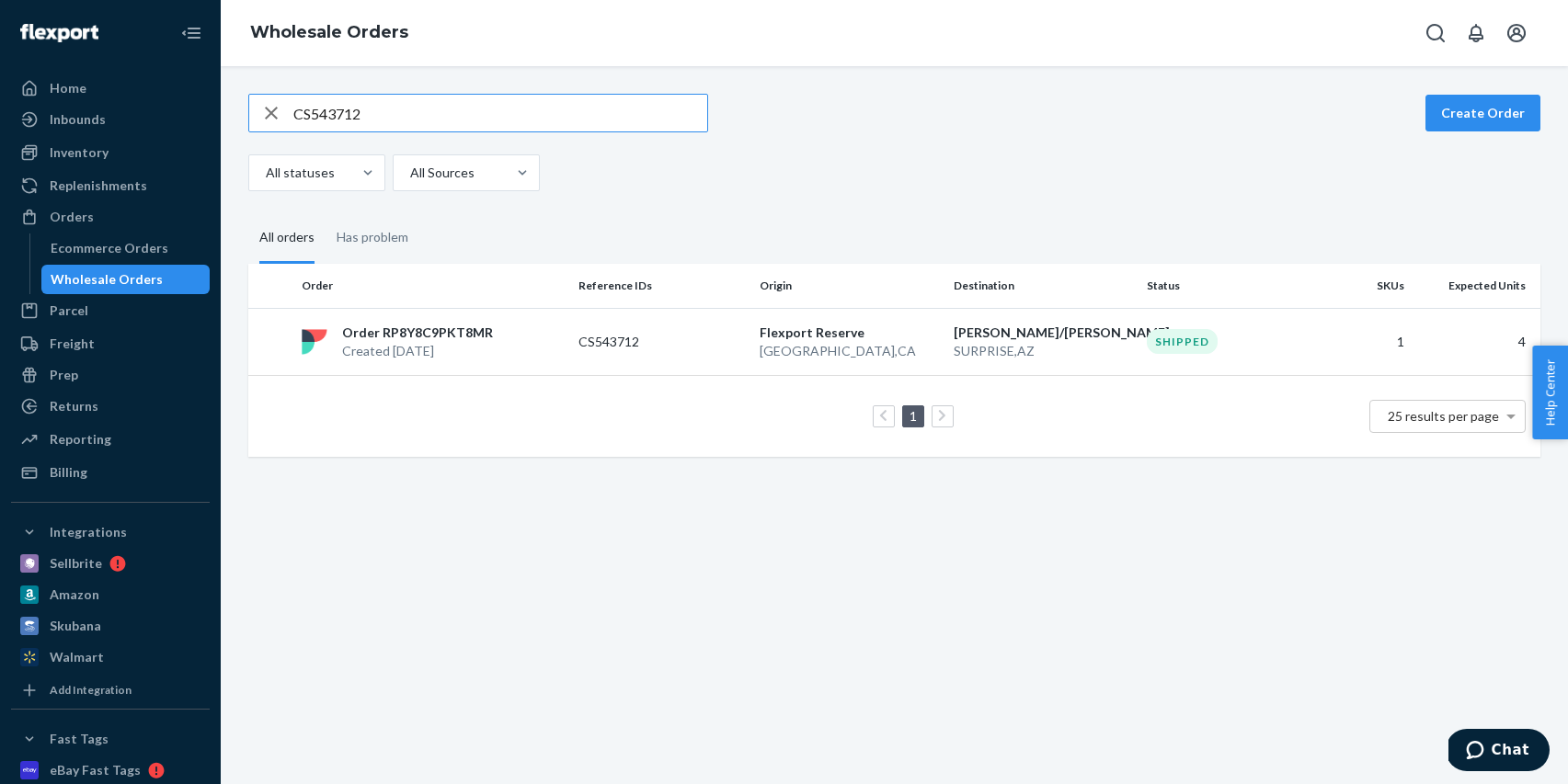
click at [459, 117] on input "CS543712" at bounding box center [499, 113] width 414 height 37
click at [459, 118] on input "CS543712" at bounding box center [499, 113] width 414 height 37
click at [679, 363] on td "CS543712" at bounding box center [661, 341] width 181 height 67
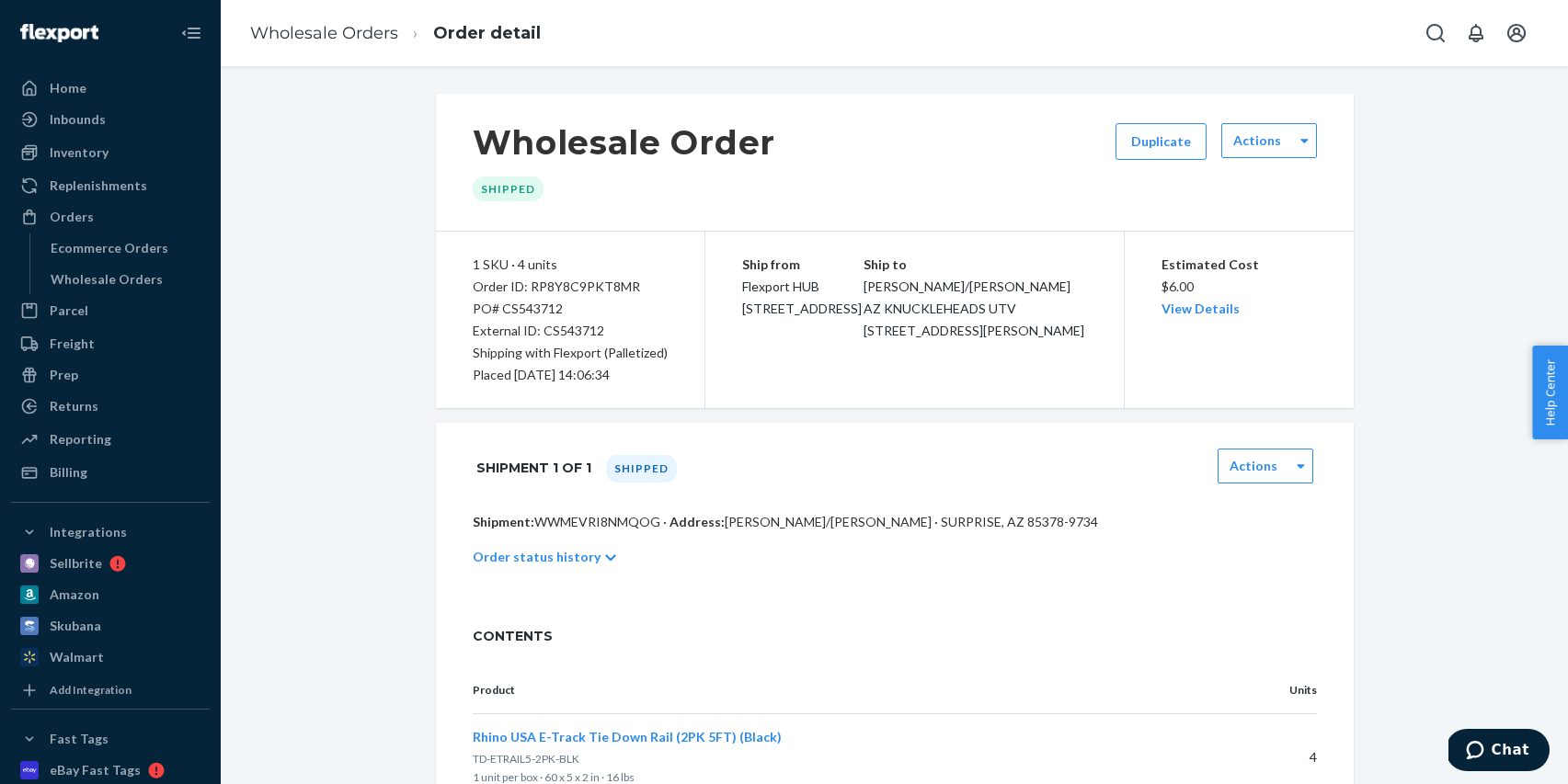
click at [577, 552] on p "Order status history" at bounding box center [536, 557] width 127 height 19
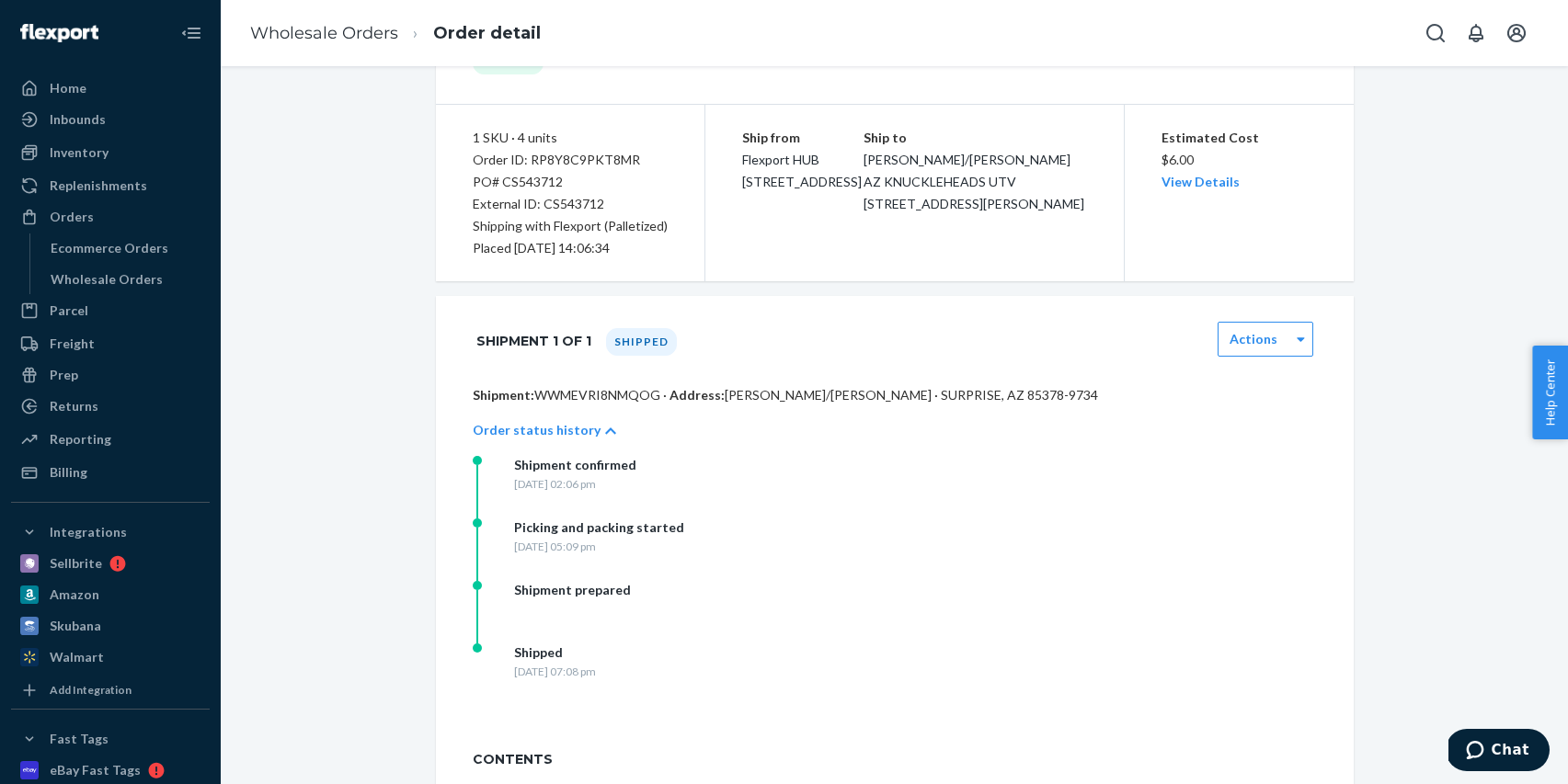
scroll to position [127, 0]
drag, startPoint x: 547, startPoint y: 463, endPoint x: 750, endPoint y: 687, distance: 302.3
click at [750, 687] on div "Shipment confirmed [DATE] 02:06 pm Picking and packing started [DATE] 05:09 pm …" at bounding box center [656, 579] width 367 height 250
click at [390, 561] on div "Wholesale Order Shipped Duplicate Actions 1 SKU · 4 units Order ID: RP8Y8C9PKT8…" at bounding box center [894, 455] width 1320 height 979
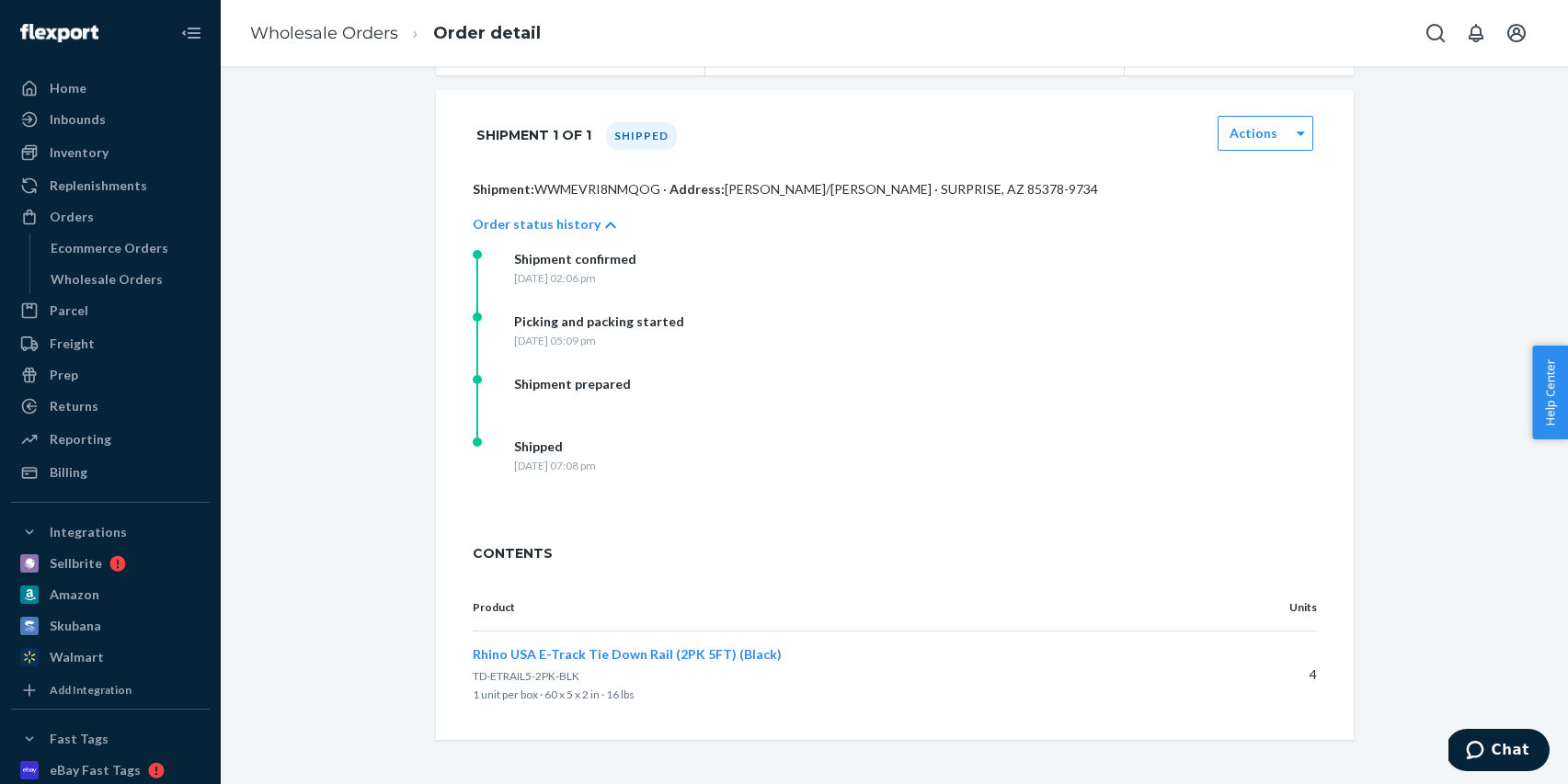
scroll to position [0, 0]
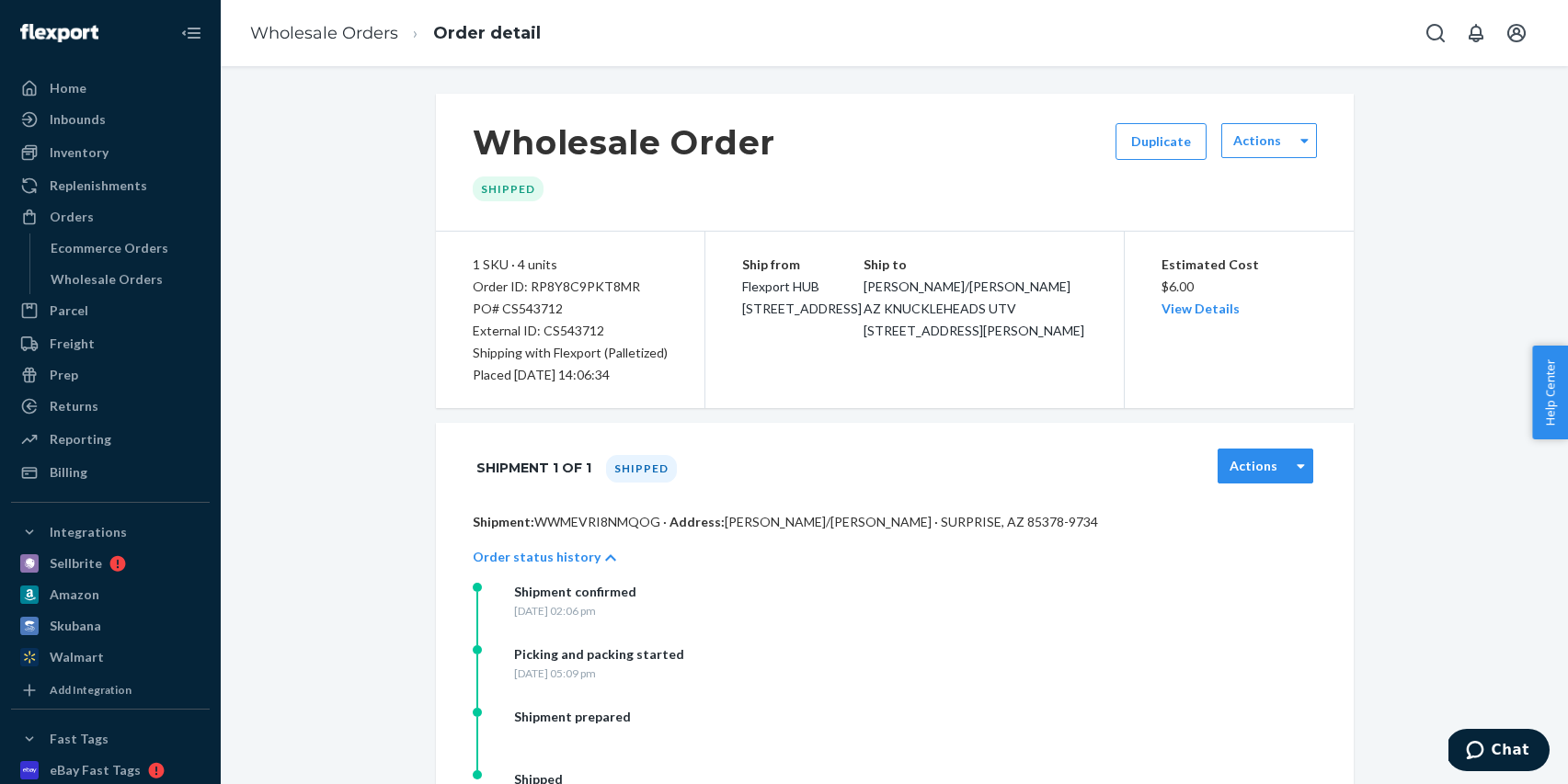
click at [1286, 459] on div "Actions" at bounding box center [1254, 466] width 71 height 19
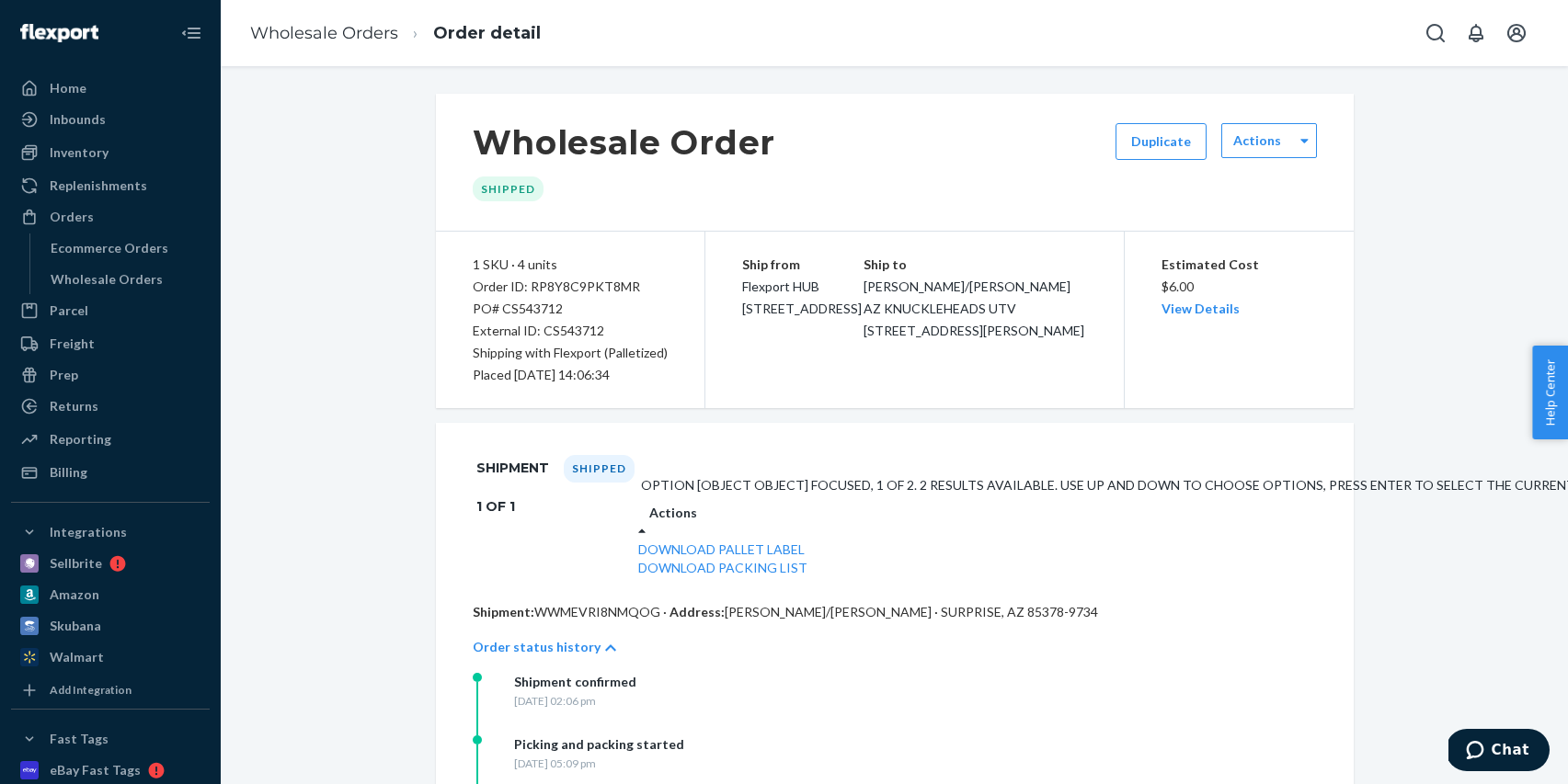
drag, startPoint x: 1389, startPoint y: 426, endPoint x: 1292, endPoint y: 407, distance: 98.8
click at [1389, 426] on div "Wholesale Order Shipped Duplicate Actions 1 SKU · 4 units Order ID: RP8Y8C9PKT8…" at bounding box center [894, 629] width 1320 height 1070
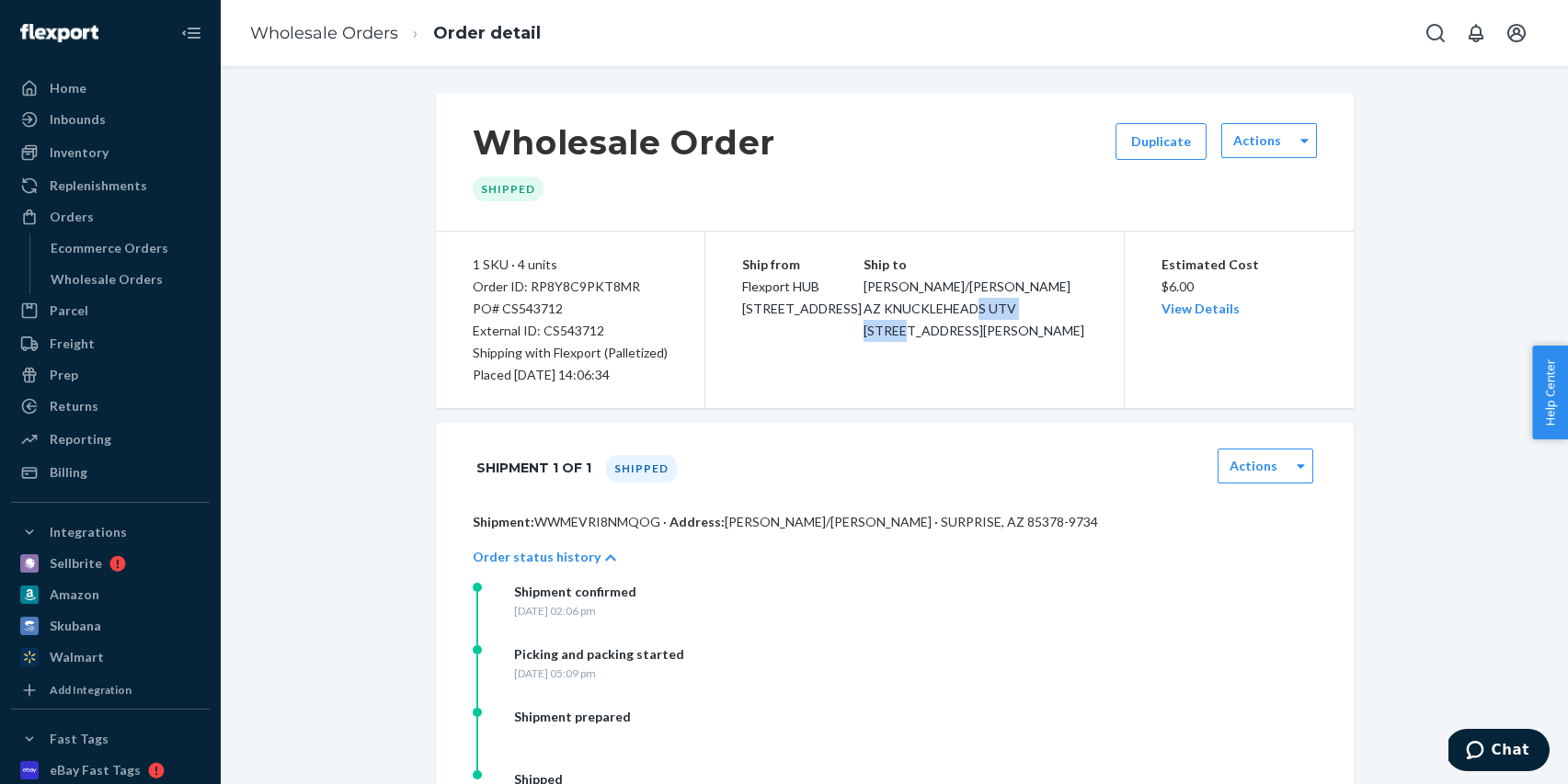
drag, startPoint x: 910, startPoint y: 330, endPoint x: 990, endPoint y: 332, distance: 80.0
click at [990, 332] on span "[PERSON_NAME]/[PERSON_NAME] AZ KNUCKLEHEADS UTV [STREET_ADDRESS][PERSON_NAME]" at bounding box center [973, 309] width 220 height 60
copy span "12801 W BELL"
click at [97, 336] on div "Freight" at bounding box center [111, 344] width 195 height 26
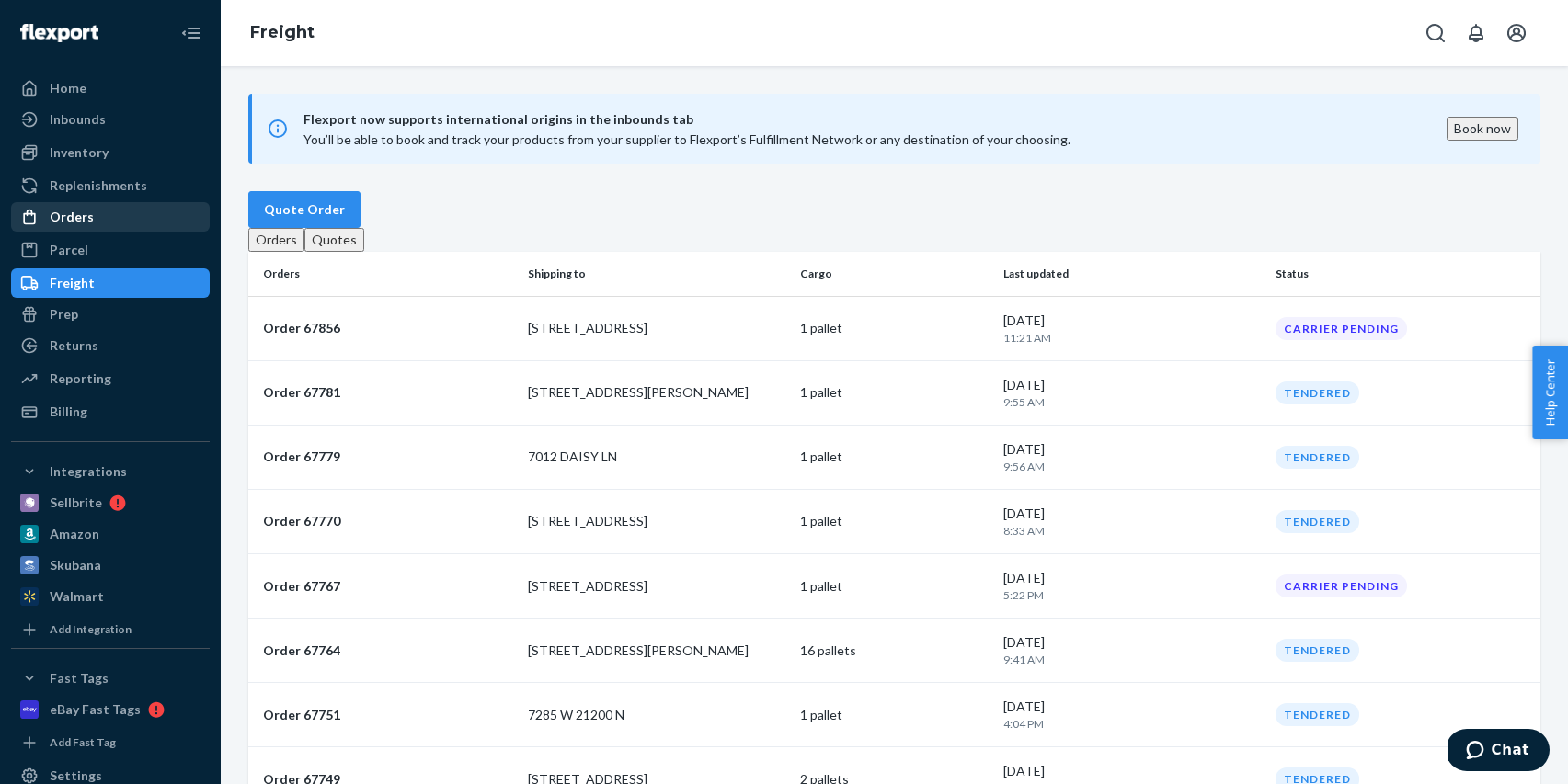
click at [92, 208] on div "Orders" at bounding box center [111, 217] width 195 height 26
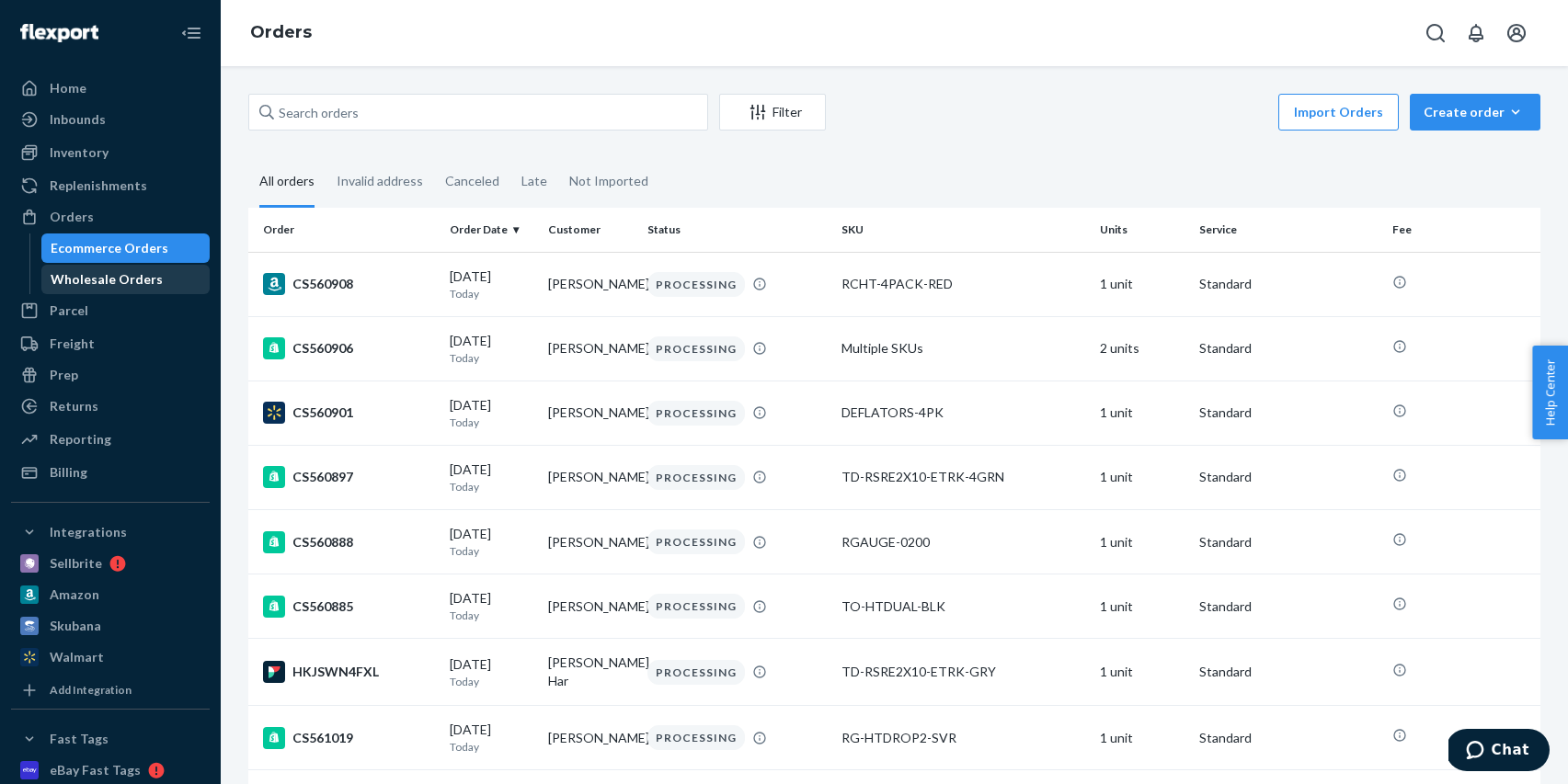
click at [158, 277] on div "Wholesale Orders" at bounding box center [126, 280] width 166 height 26
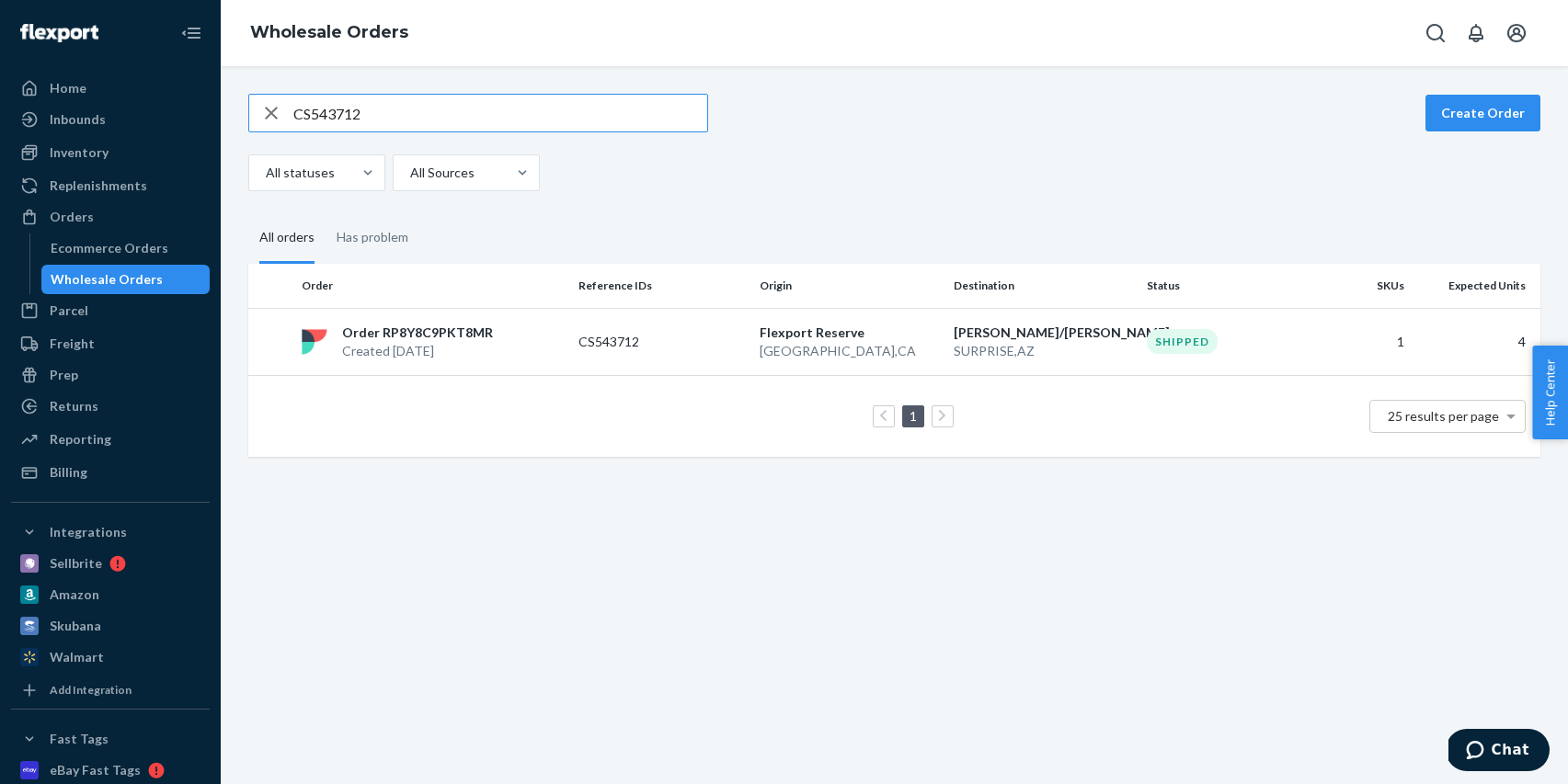
click at [673, 353] on td "CS543712" at bounding box center [661, 341] width 181 height 67
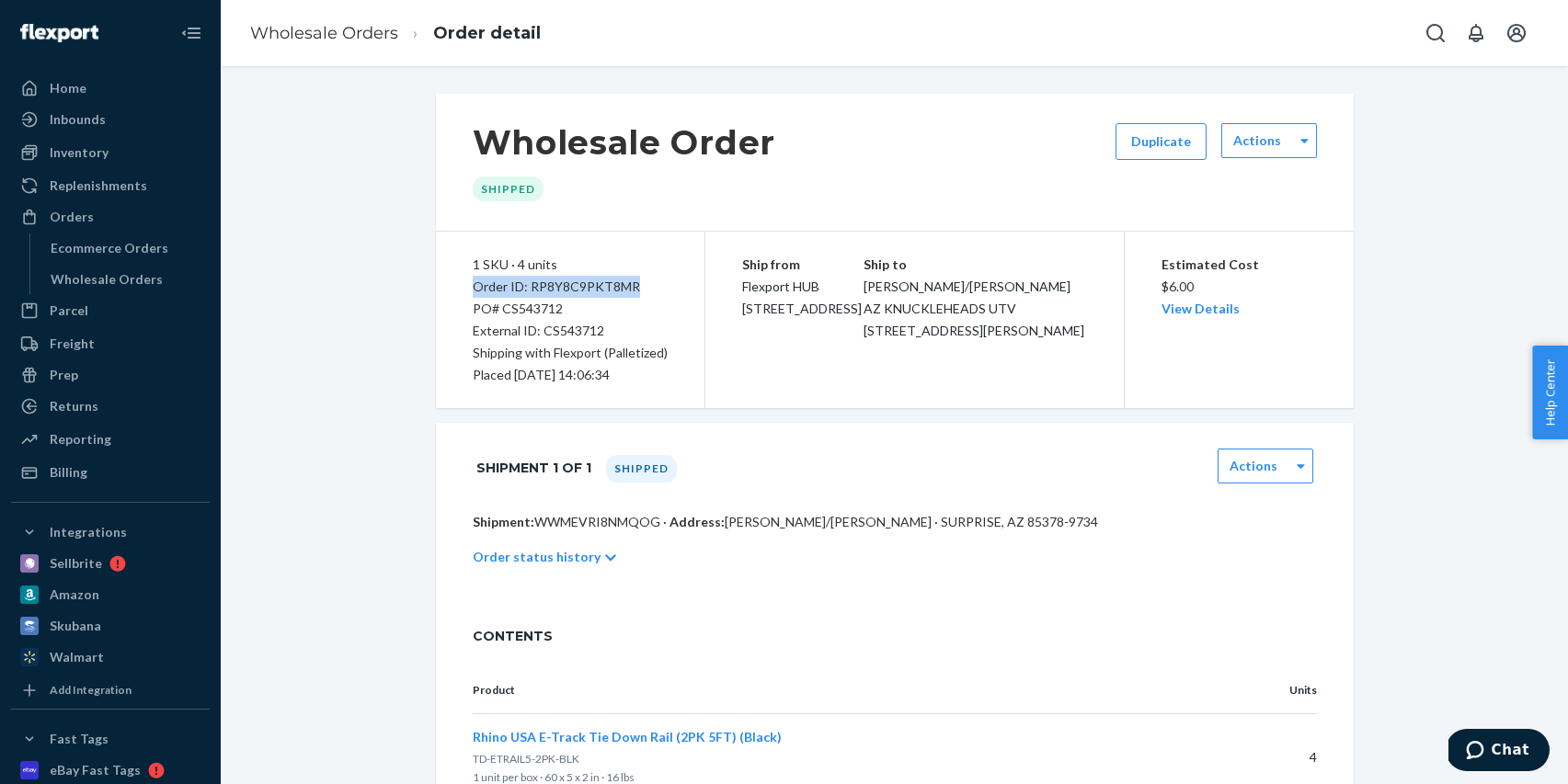
drag, startPoint x: 635, startPoint y: 286, endPoint x: 475, endPoint y: 286, distance: 160.0
click at [475, 286] on div "Order ID: RP8Y8C9PKT8MR" at bounding box center [570, 287] width 195 height 22
click at [137, 274] on div "Wholesale Orders" at bounding box center [106, 280] width 113 height 19
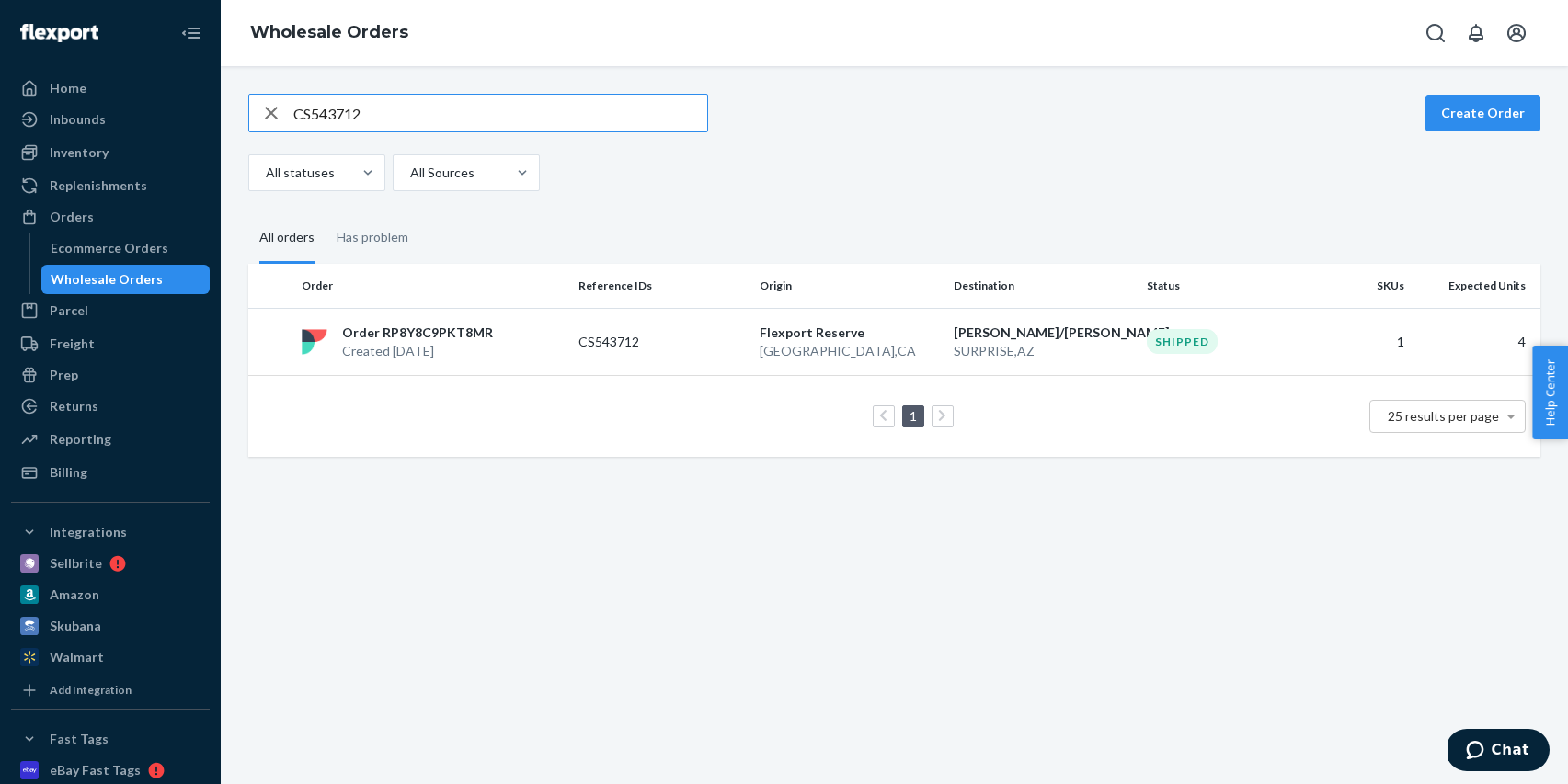
click at [275, 113] on icon "button" at bounding box center [272, 113] width 22 height 37
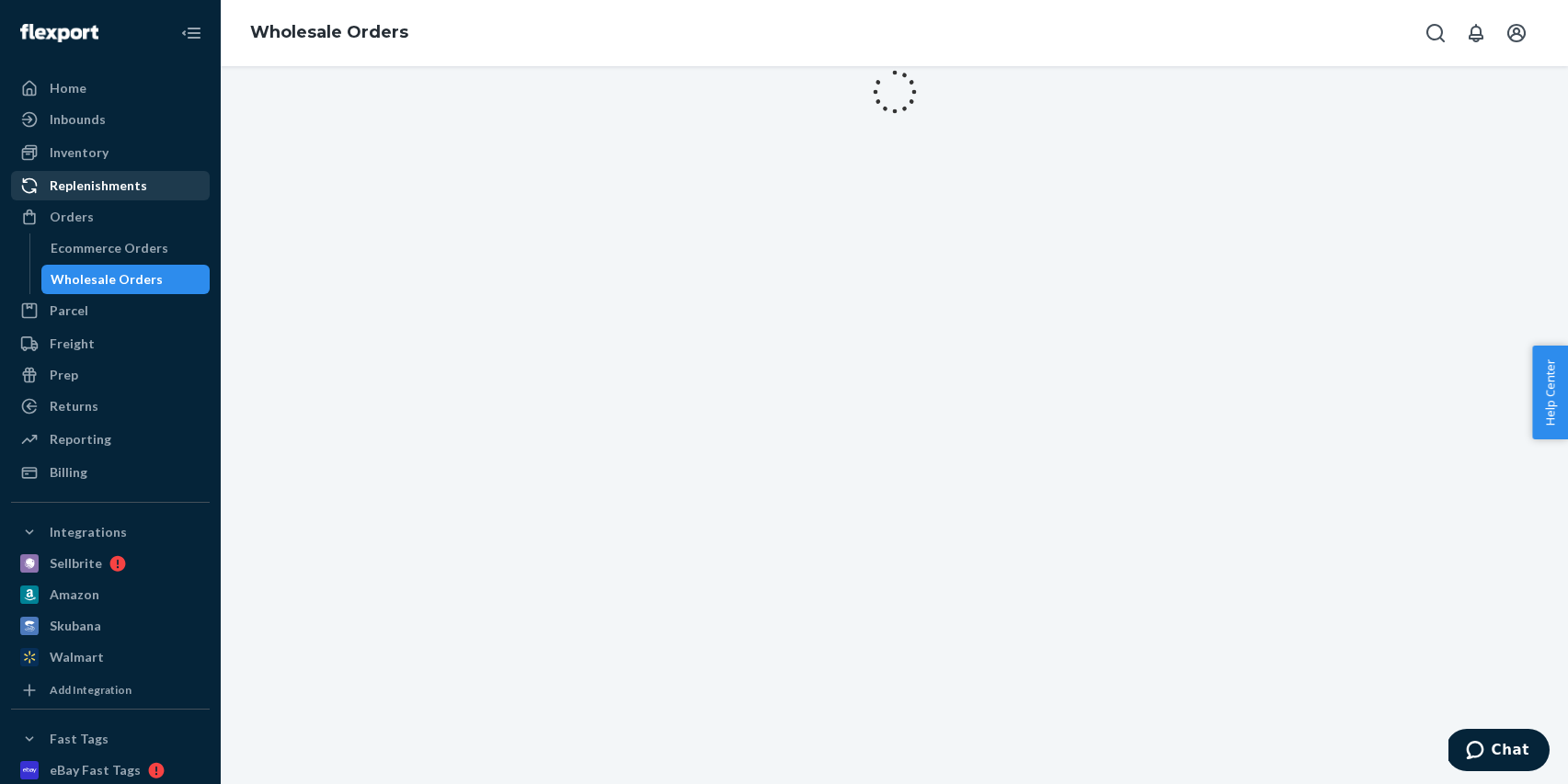
drag, startPoint x: 75, startPoint y: 247, endPoint x: 94, endPoint y: 178, distance: 71.6
click at [75, 247] on div "Ecommerce Orders" at bounding box center [109, 248] width 118 height 19
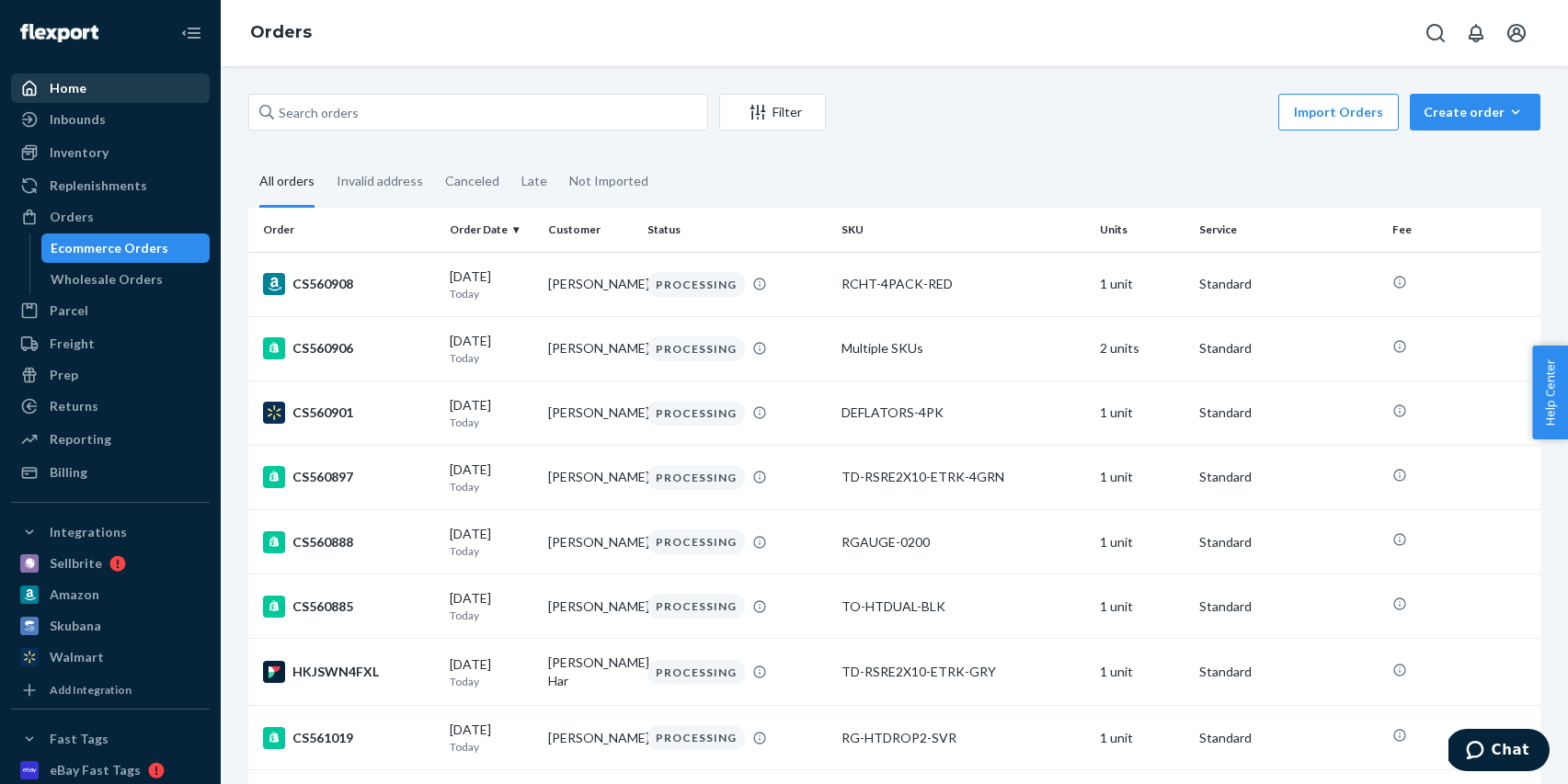
click at [101, 90] on div "Home" at bounding box center [111, 88] width 195 height 26
